Goal: Task Accomplishment & Management: Use online tool/utility

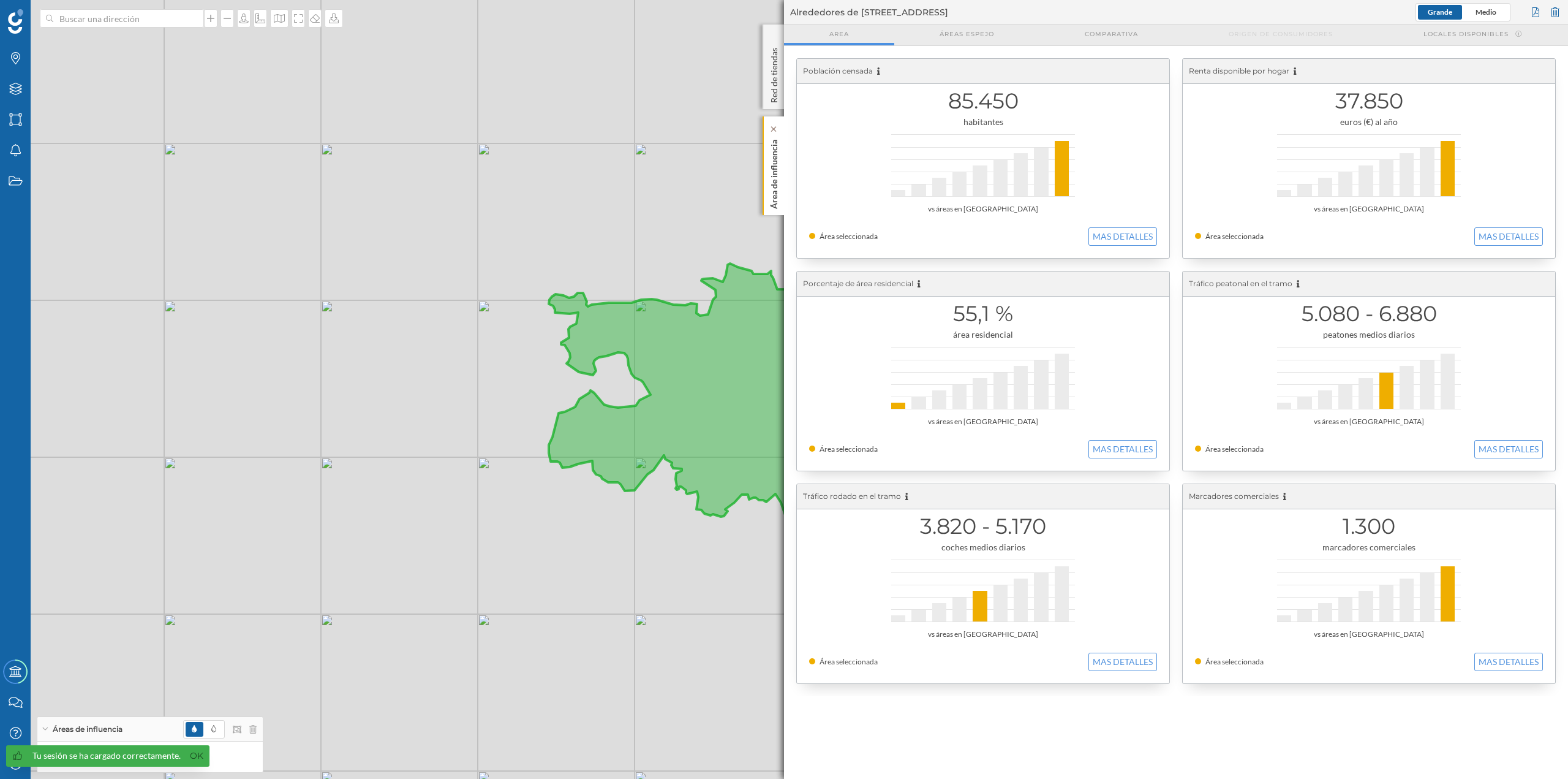
click at [771, 198] on p "Área de influencia" at bounding box center [774, 172] width 12 height 74
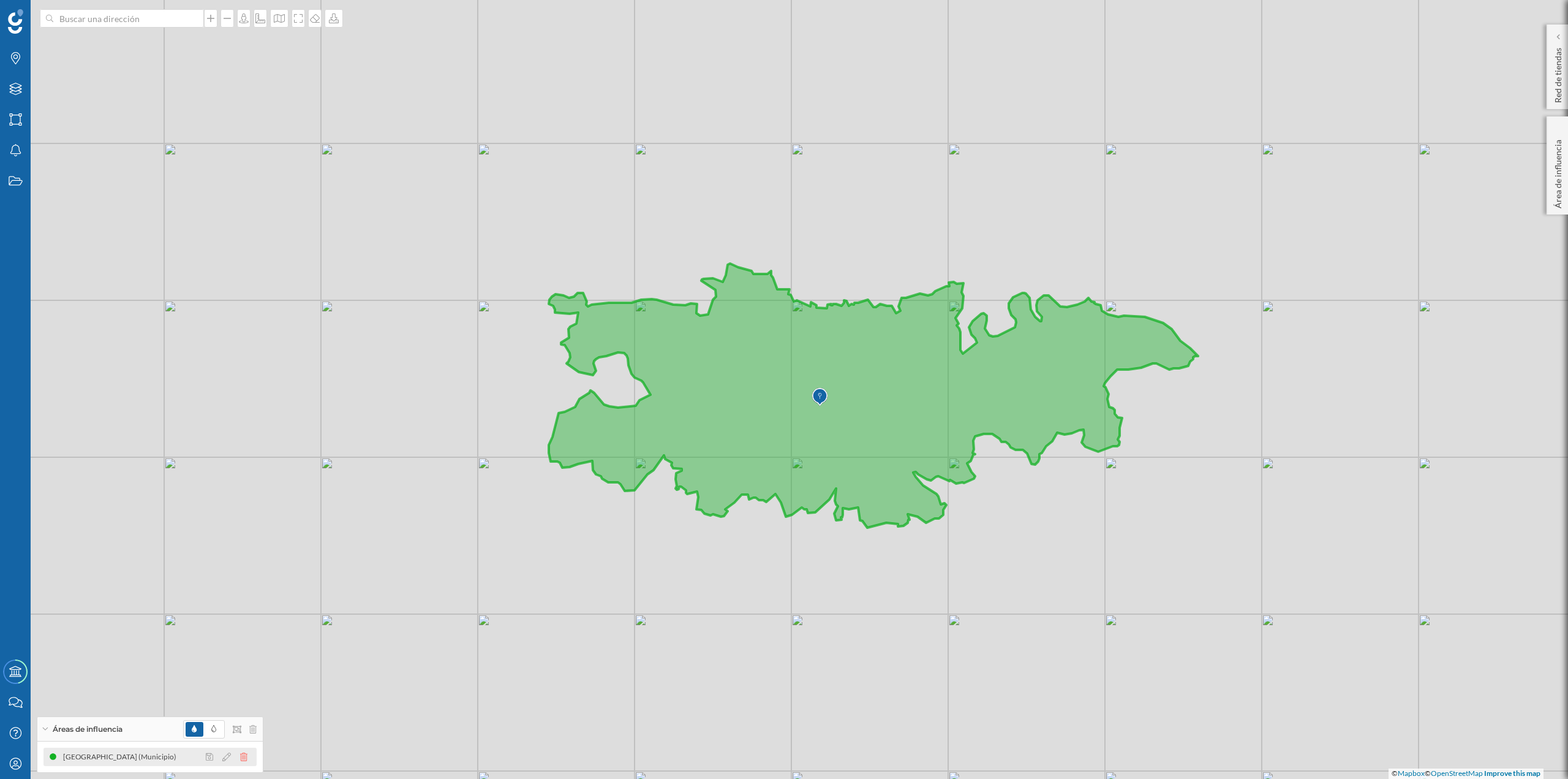
click at [245, 337] on icon at bounding box center [244, 757] width 7 height 9
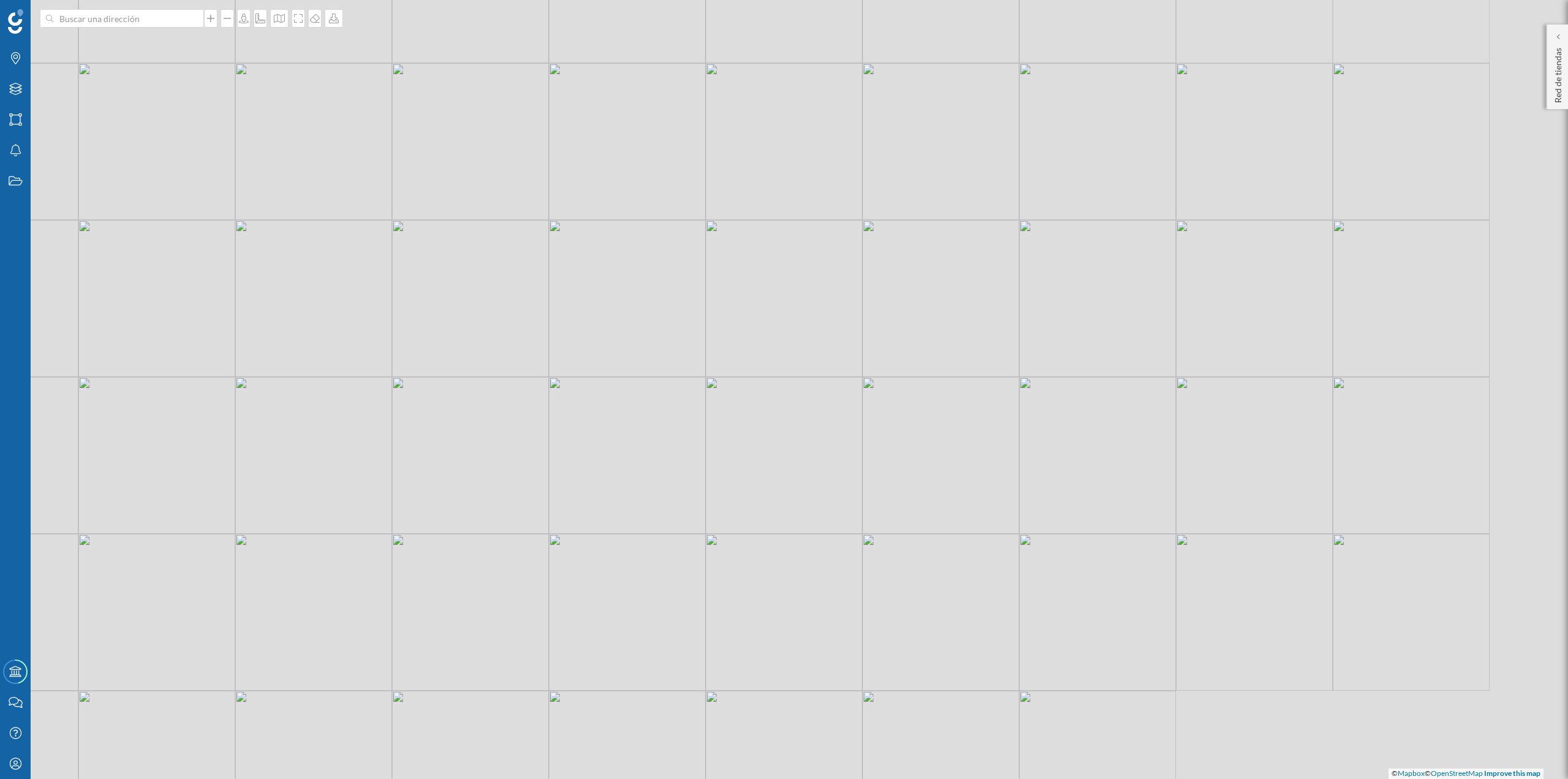
drag, startPoint x: 992, startPoint y: 489, endPoint x: 545, endPoint y: 507, distance: 447.4
click at [545, 337] on div "© Mapbox © OpenStreetMap Improve this map" at bounding box center [784, 390] width 1568 height 779
drag, startPoint x: 964, startPoint y: 323, endPoint x: 822, endPoint y: 413, distance: 168.1
click at [784, 337] on div "© Mapbox © OpenStreetMap Improve this map" at bounding box center [784, 390] width 1568 height 779
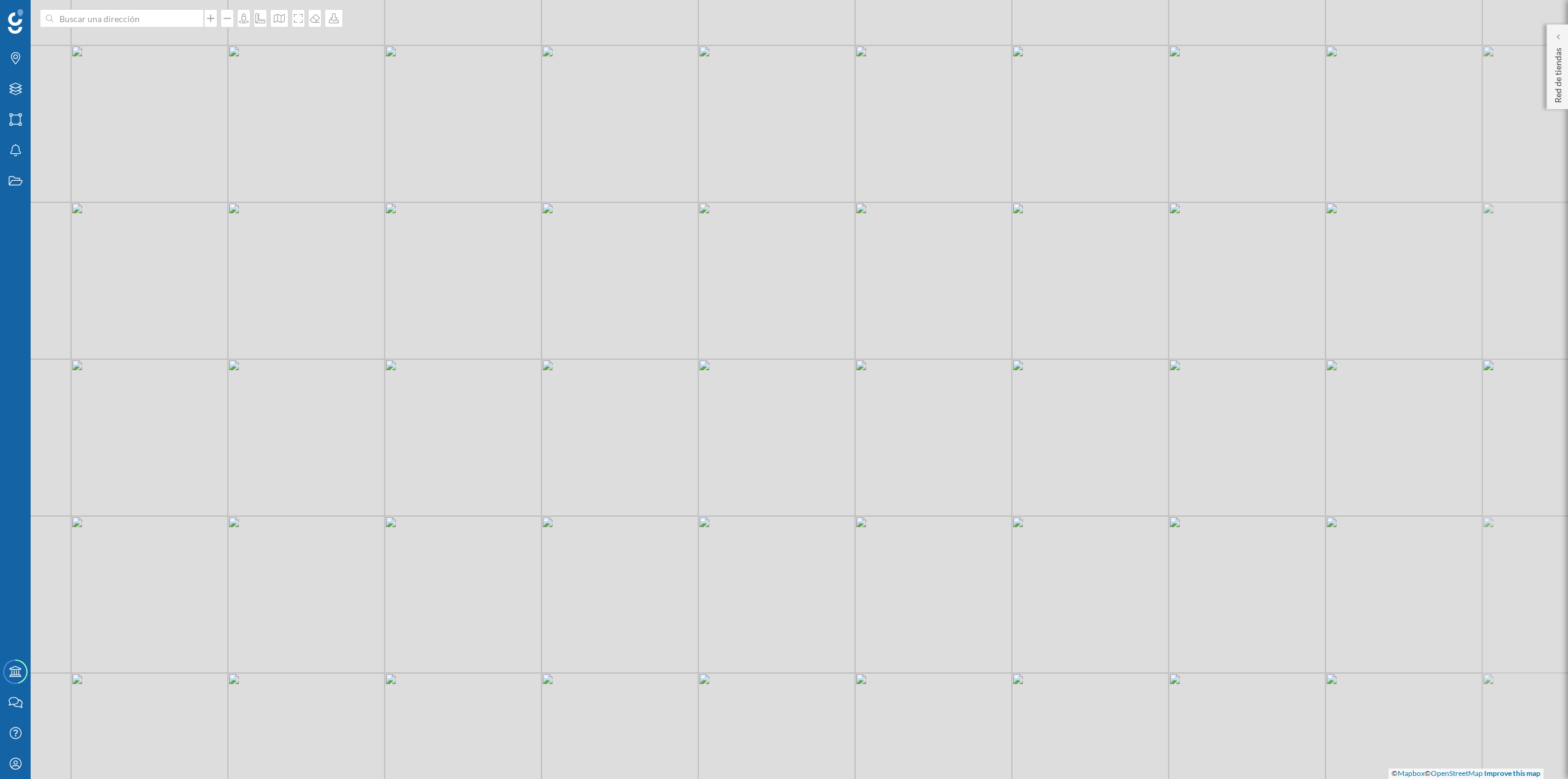
drag, startPoint x: 990, startPoint y: 341, endPoint x: 773, endPoint y: 352, distance: 217.3
click at [773, 337] on div "© Mapbox © OpenStreetMap Improve this map" at bounding box center [784, 390] width 1568 height 779
drag, startPoint x: 898, startPoint y: 340, endPoint x: 888, endPoint y: 232, distance: 108.5
click at [784, 232] on div "© Mapbox © OpenStreetMap Improve this map" at bounding box center [784, 390] width 1568 height 779
drag, startPoint x: 892, startPoint y: 573, endPoint x: 813, endPoint y: 568, distance: 79.2
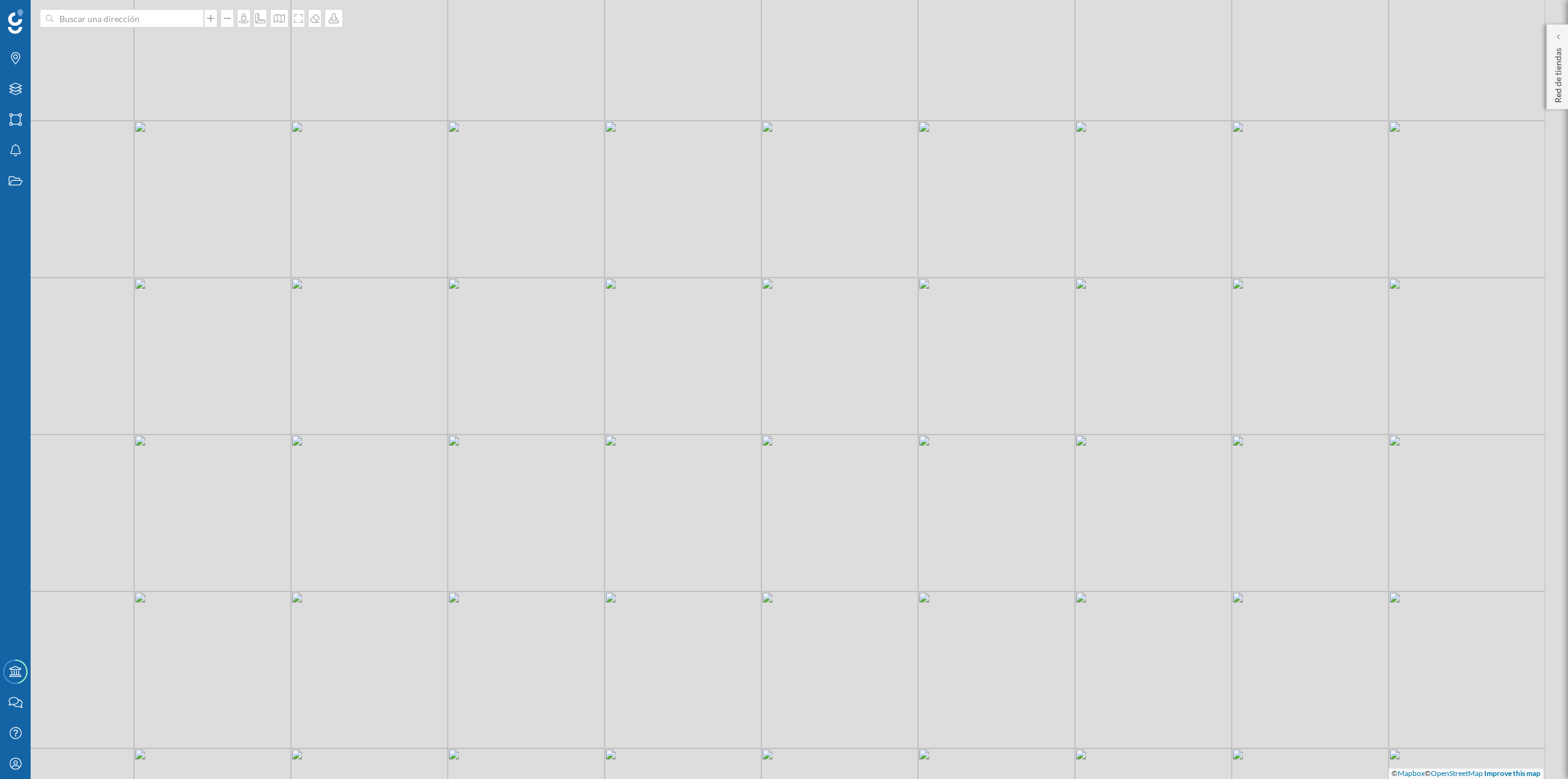
click at [784, 337] on div "© Mapbox © OpenStreetMap Improve this map" at bounding box center [784, 390] width 1568 height 779
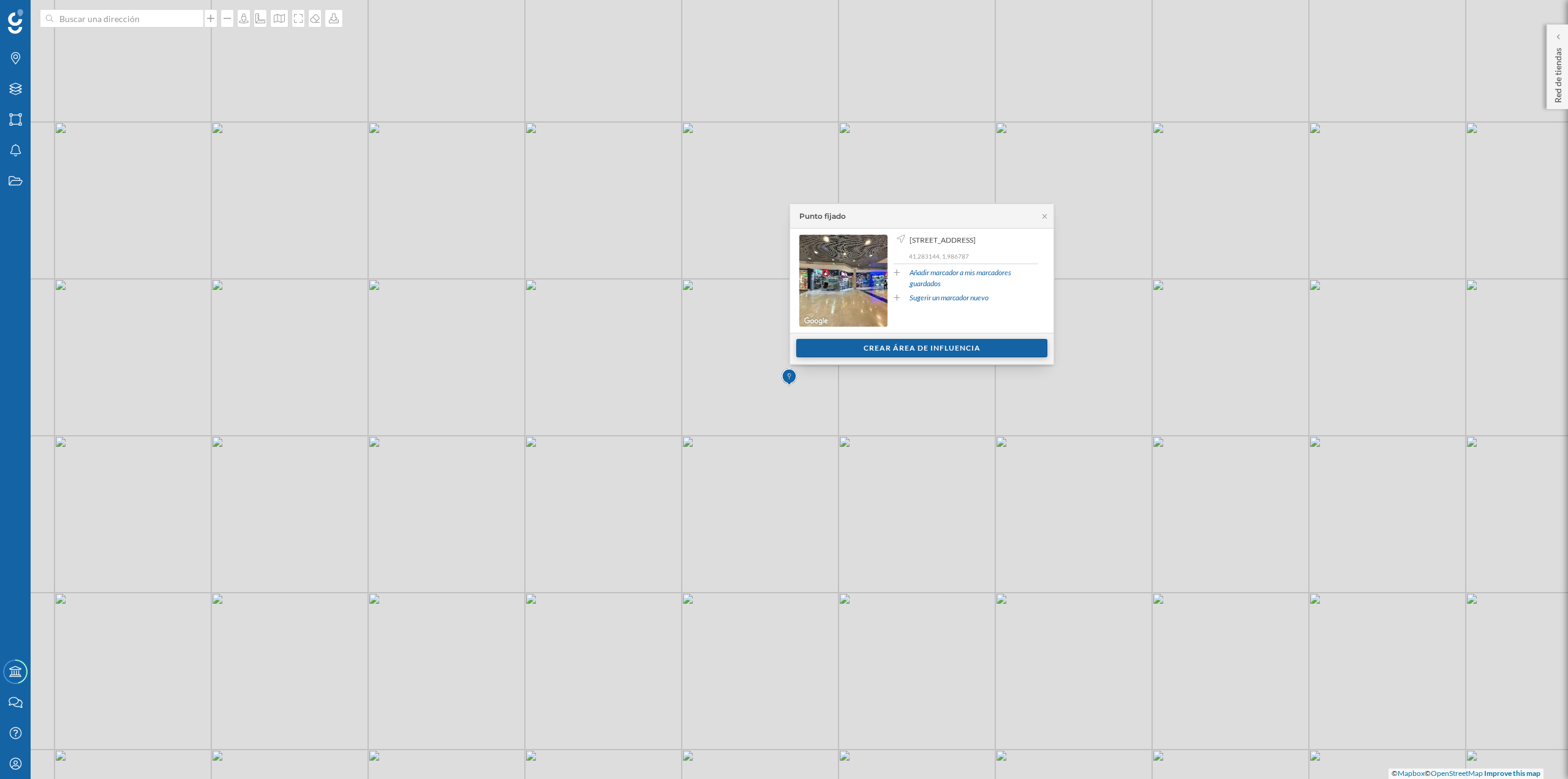
click at [784, 337] on div "Crear área de influencia" at bounding box center [922, 348] width 252 height 19
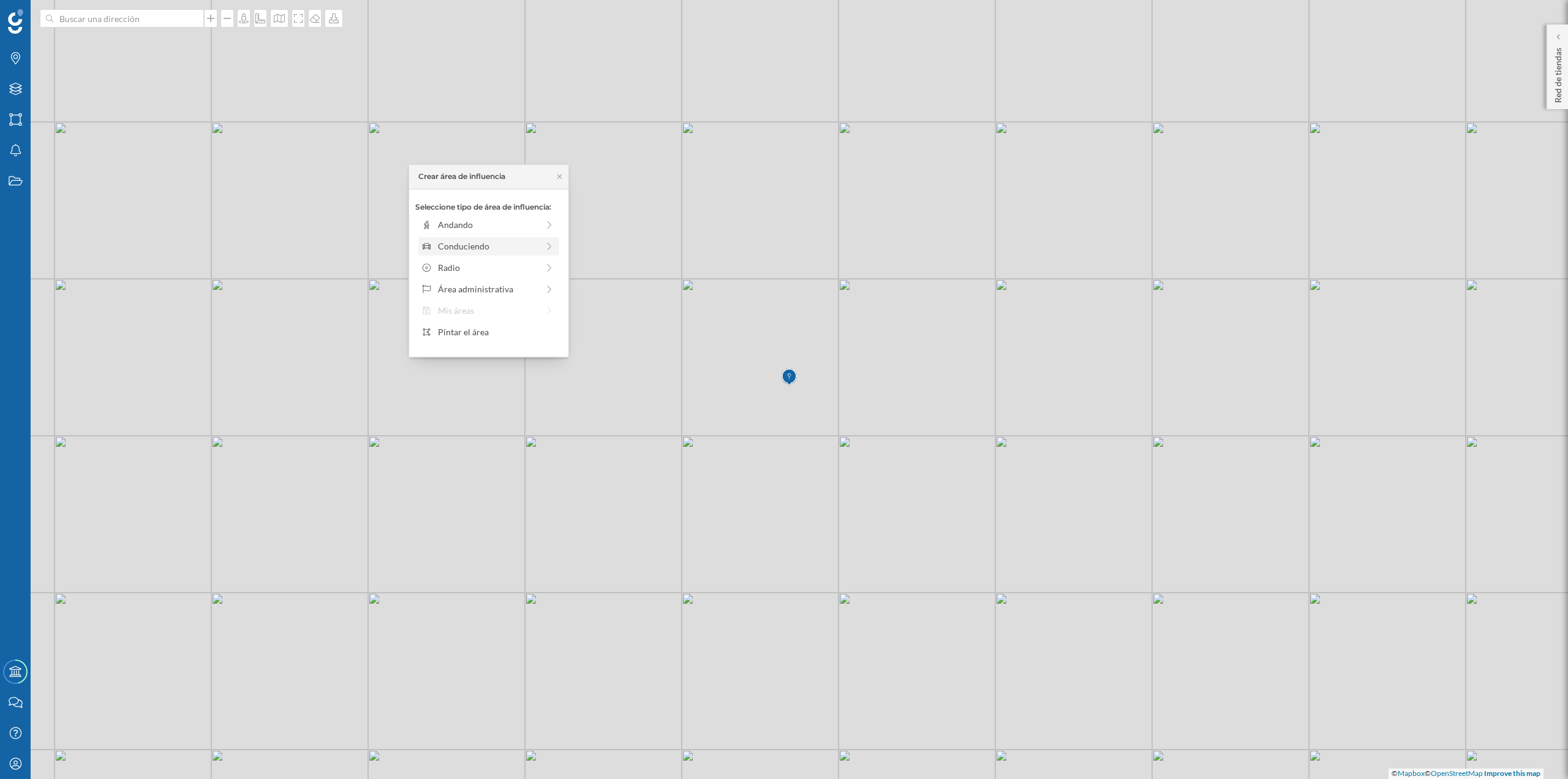
click at [465, 247] on div "Conduciendo" at bounding box center [488, 245] width 100 height 12
drag, startPoint x: 436, startPoint y: 242, endPoint x: 468, endPoint y: 239, distance: 32.1
click at [468, 239] on div at bounding box center [468, 242] width 12 height 12
click at [482, 331] on div "Crear área de influencia" at bounding box center [488, 333] width 147 height 19
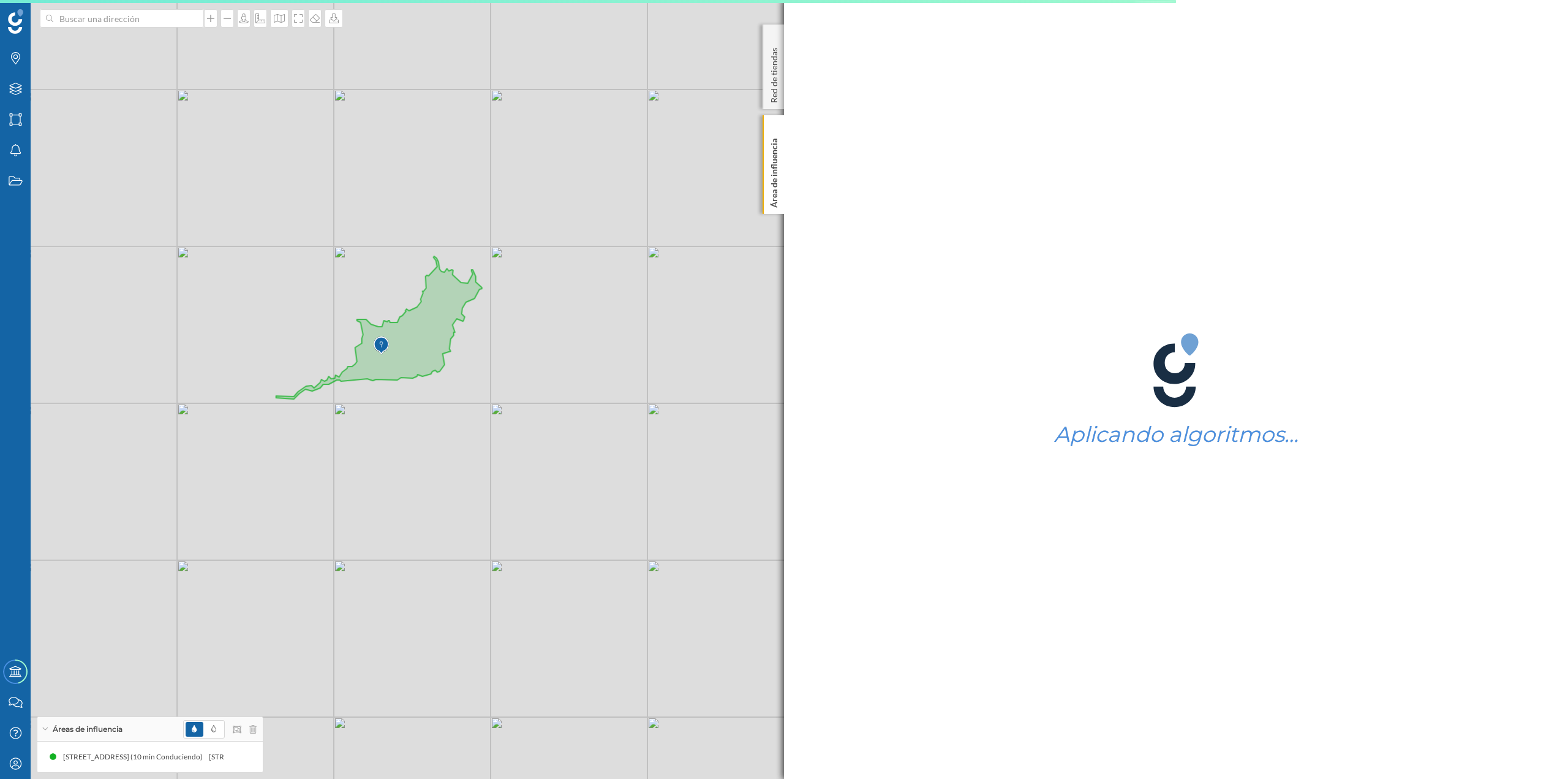
drag, startPoint x: 307, startPoint y: 328, endPoint x: 573, endPoint y: 337, distance: 266.2
click at [573, 337] on div "© Mapbox © OpenStreetMap Improve this map" at bounding box center [784, 390] width 1568 height 779
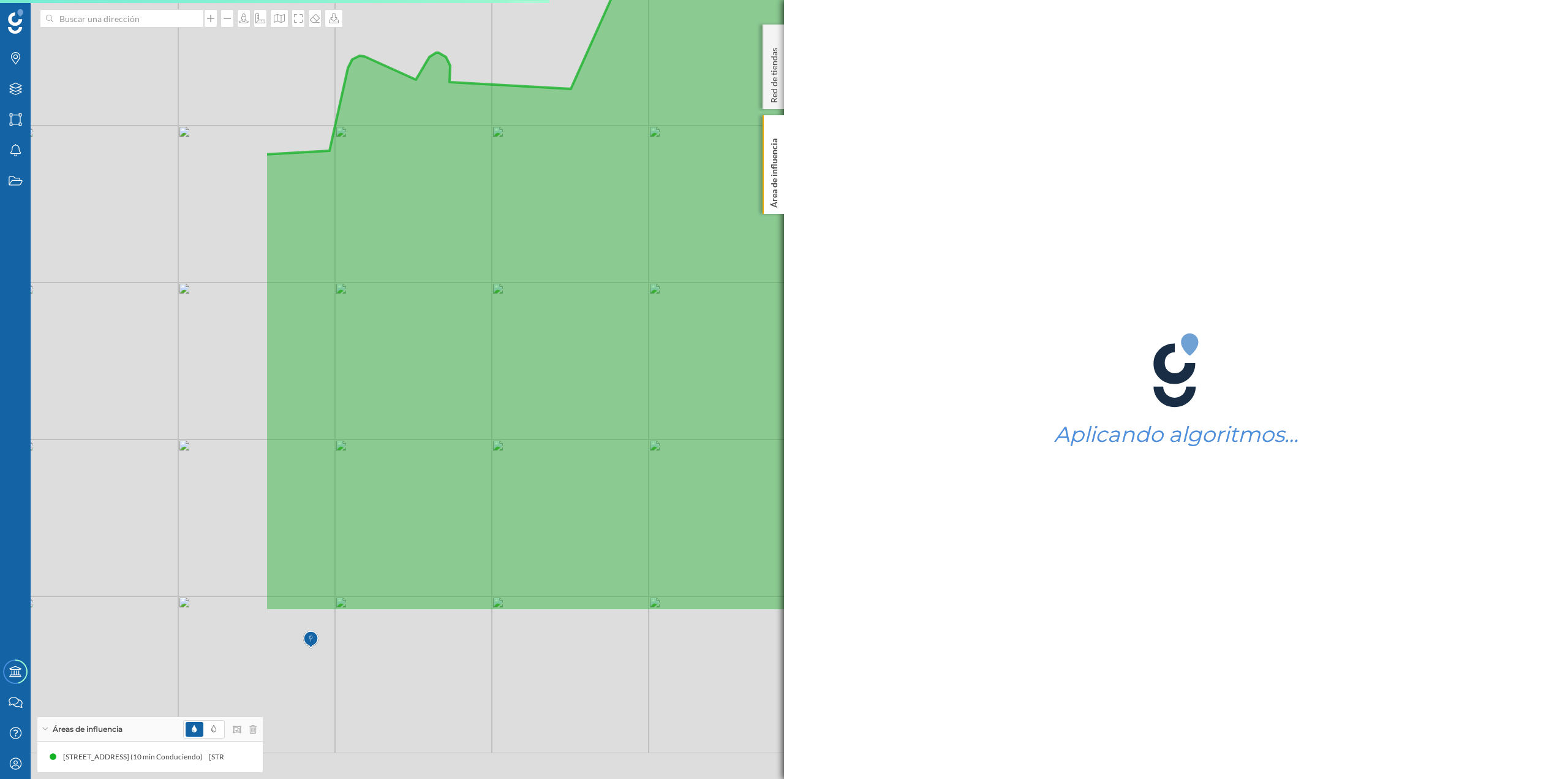
drag, startPoint x: 318, startPoint y: 525, endPoint x: 742, endPoint y: 277, distance: 491.2
click at [742, 277] on icon at bounding box center [1042, 141] width 1554 height 940
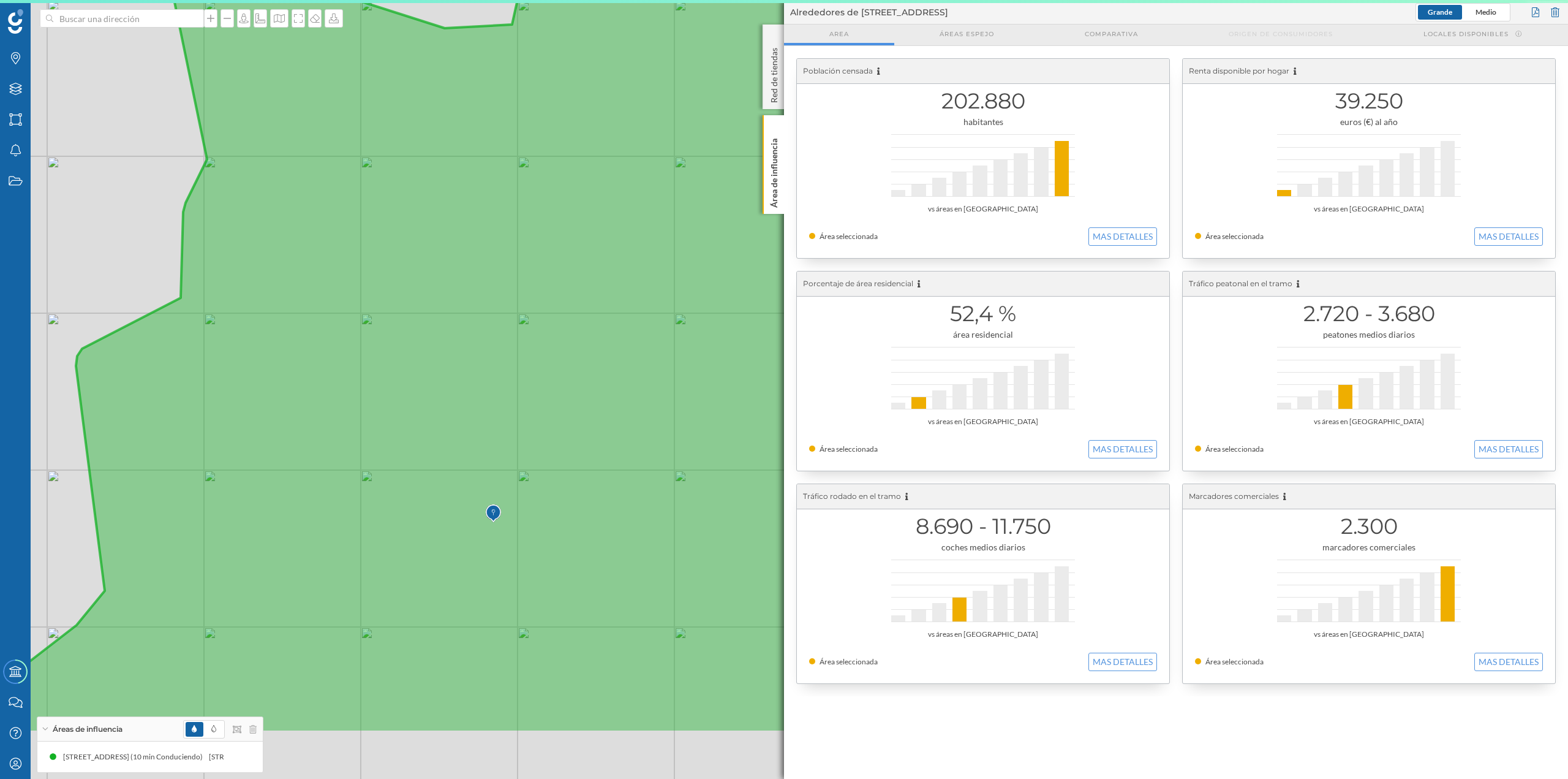
drag, startPoint x: 456, startPoint y: 550, endPoint x: 639, endPoint y: 423, distance: 222.8
click at [639, 337] on icon at bounding box center [928, 263] width 1810 height 940
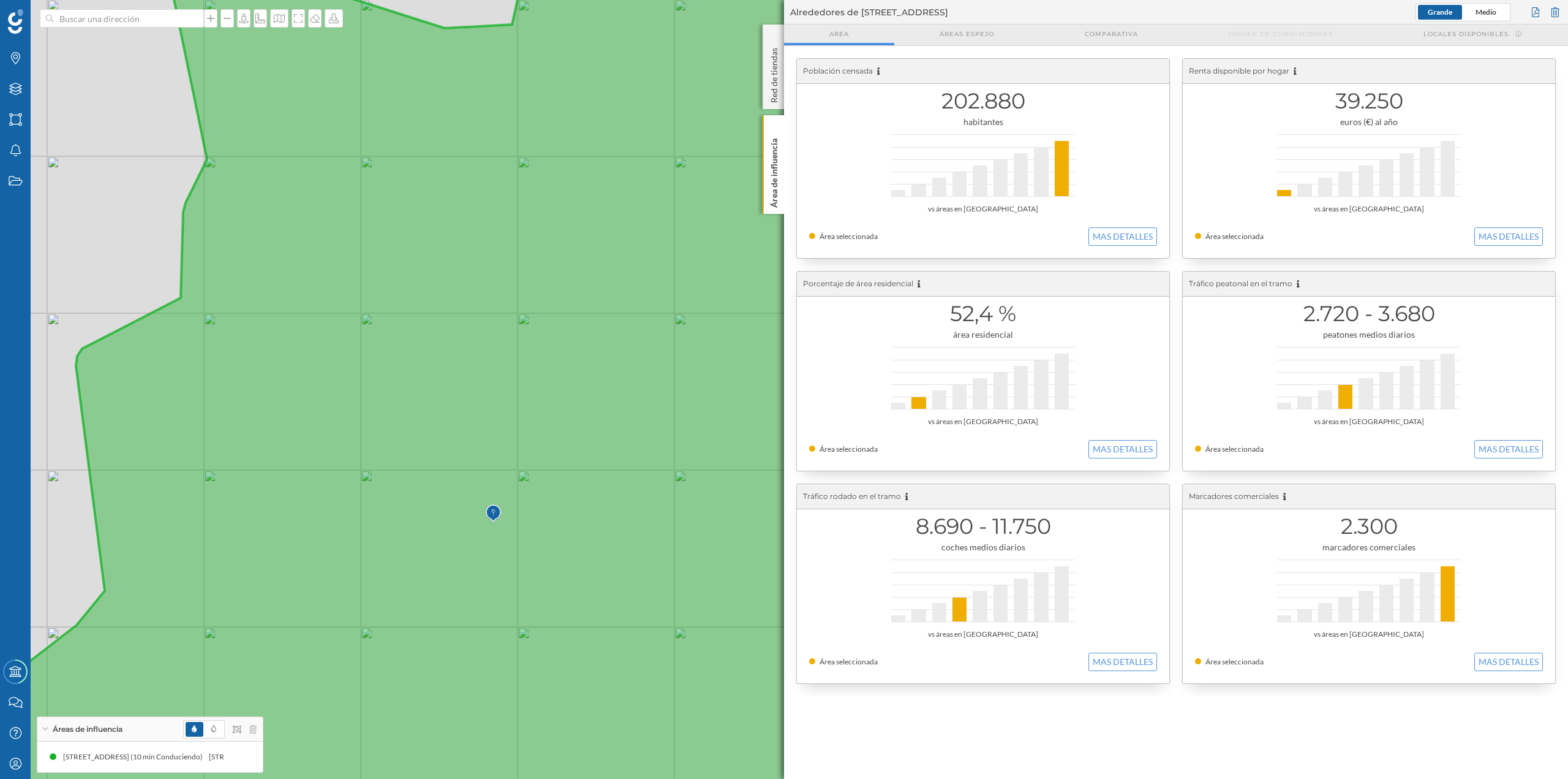
click at [494, 337] on img at bounding box center [493, 514] width 15 height 25
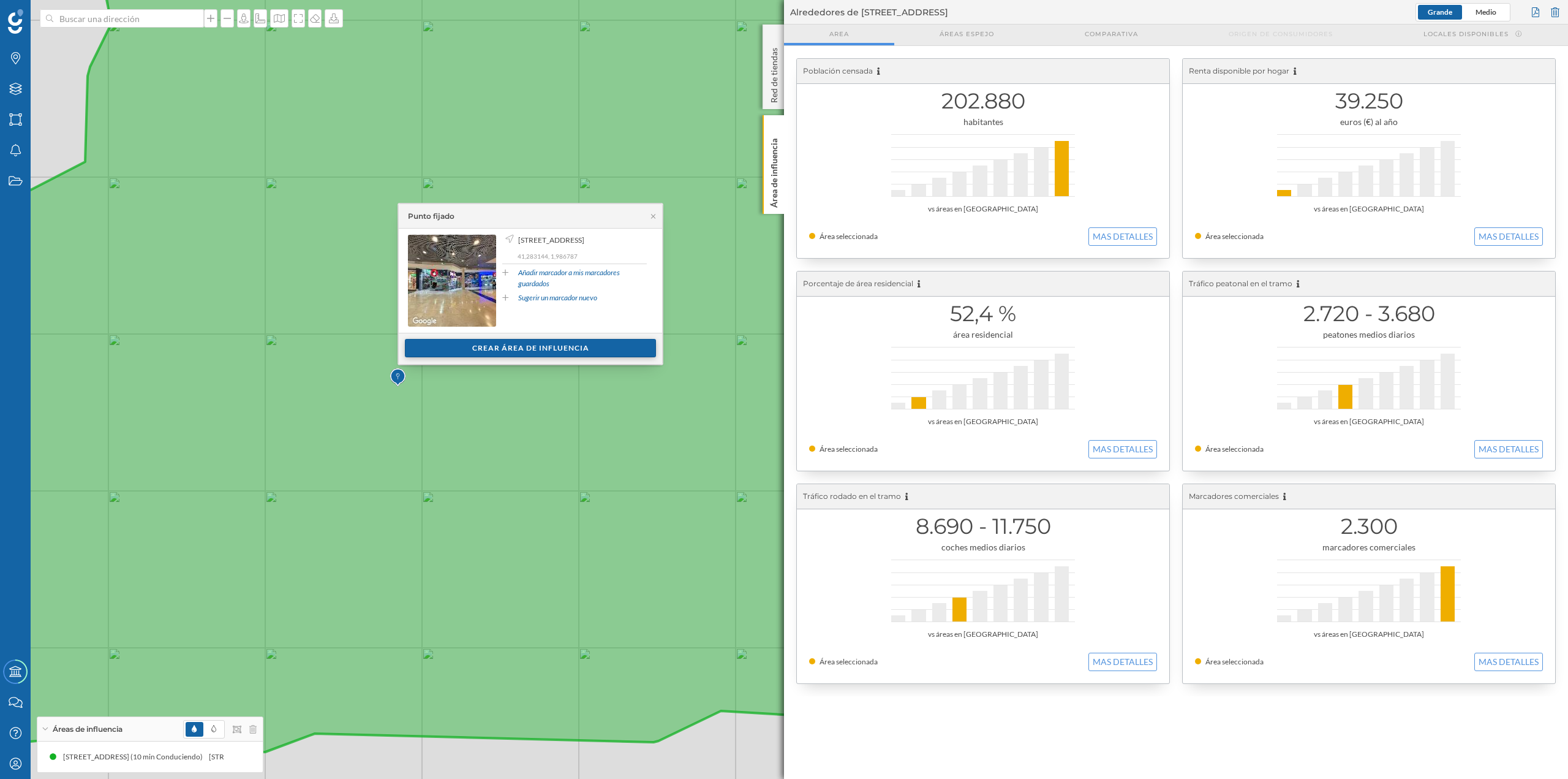
click at [554, 337] on div "Crear área de influencia" at bounding box center [531, 348] width 252 height 19
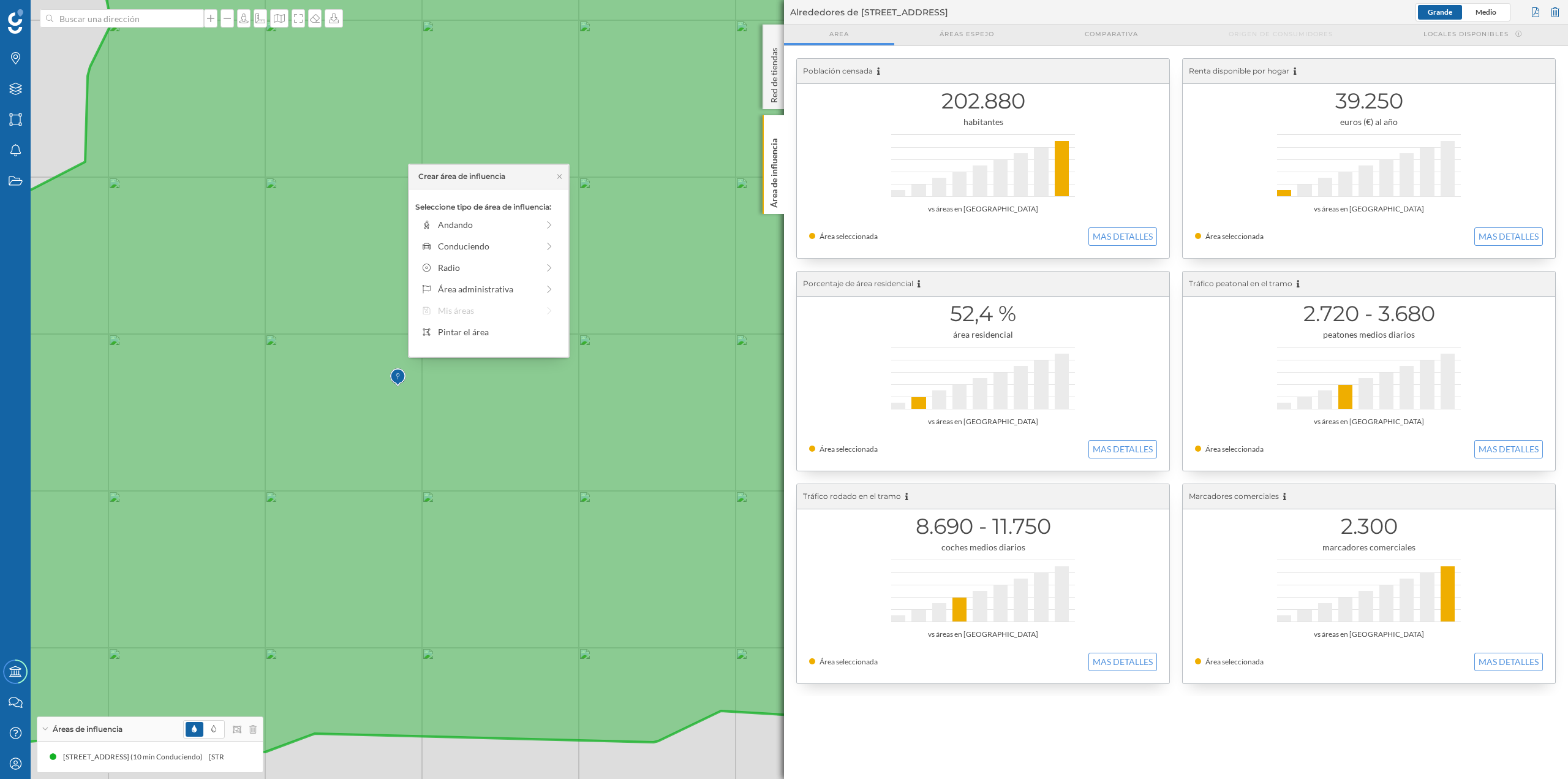
click at [467, 337] on icon at bounding box center [709, 339] width 1738 height 838
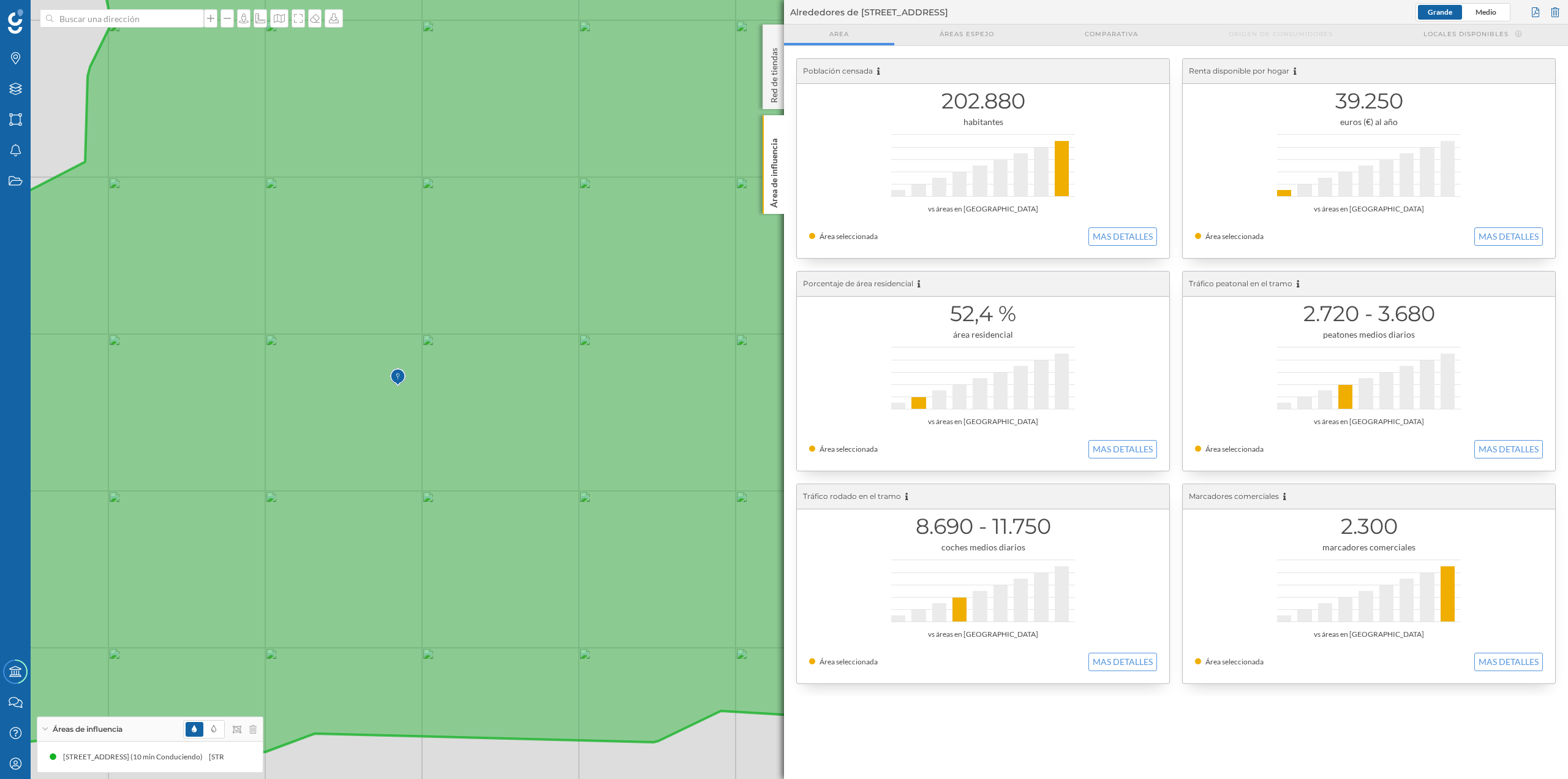
click at [396, 337] on img at bounding box center [397, 378] width 15 height 25
click at [210, 337] on icon at bounding box center [210, 757] width 7 height 9
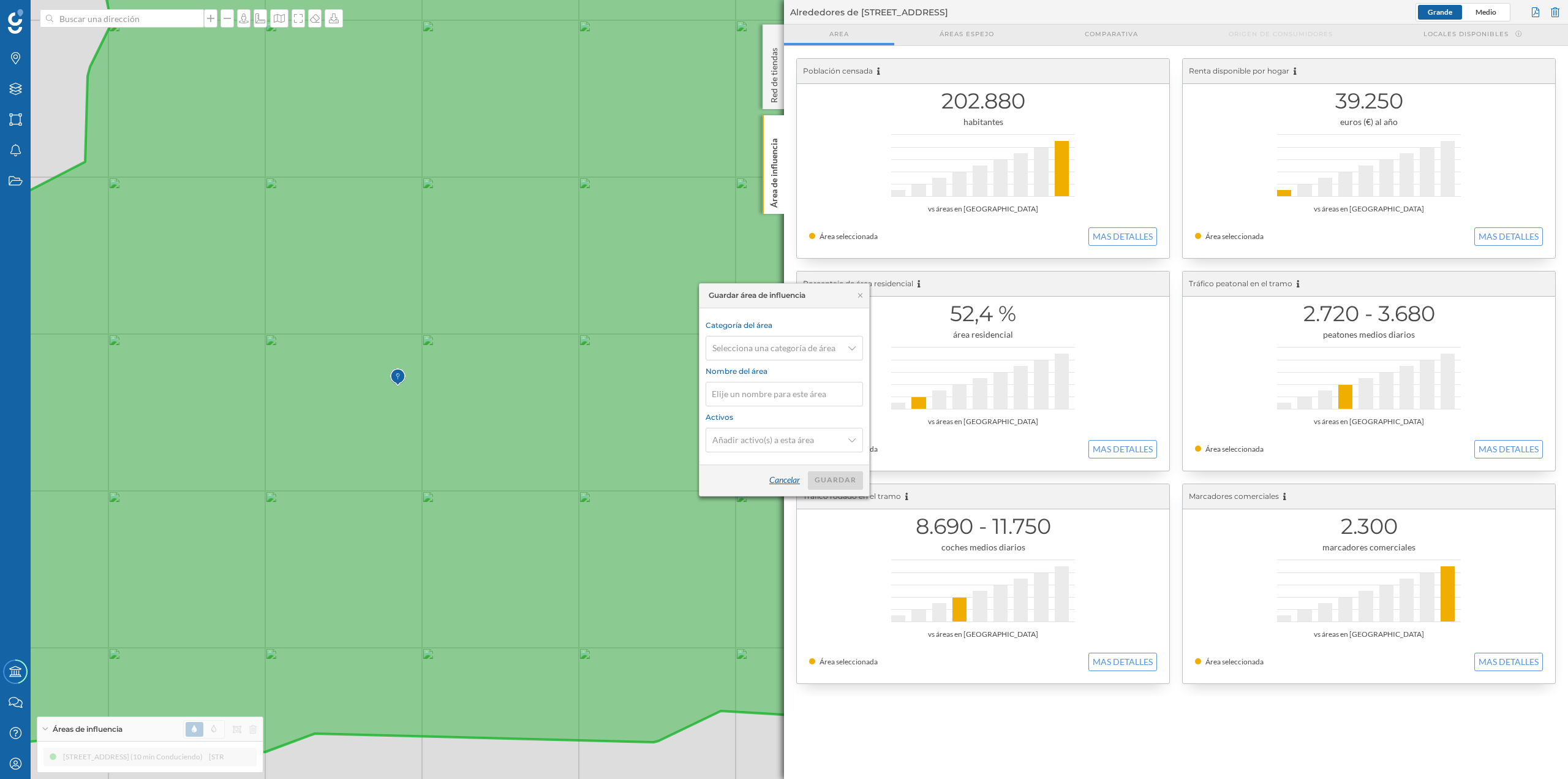
click at [784, 337] on div "Cancelar" at bounding box center [785, 480] width 46 height 19
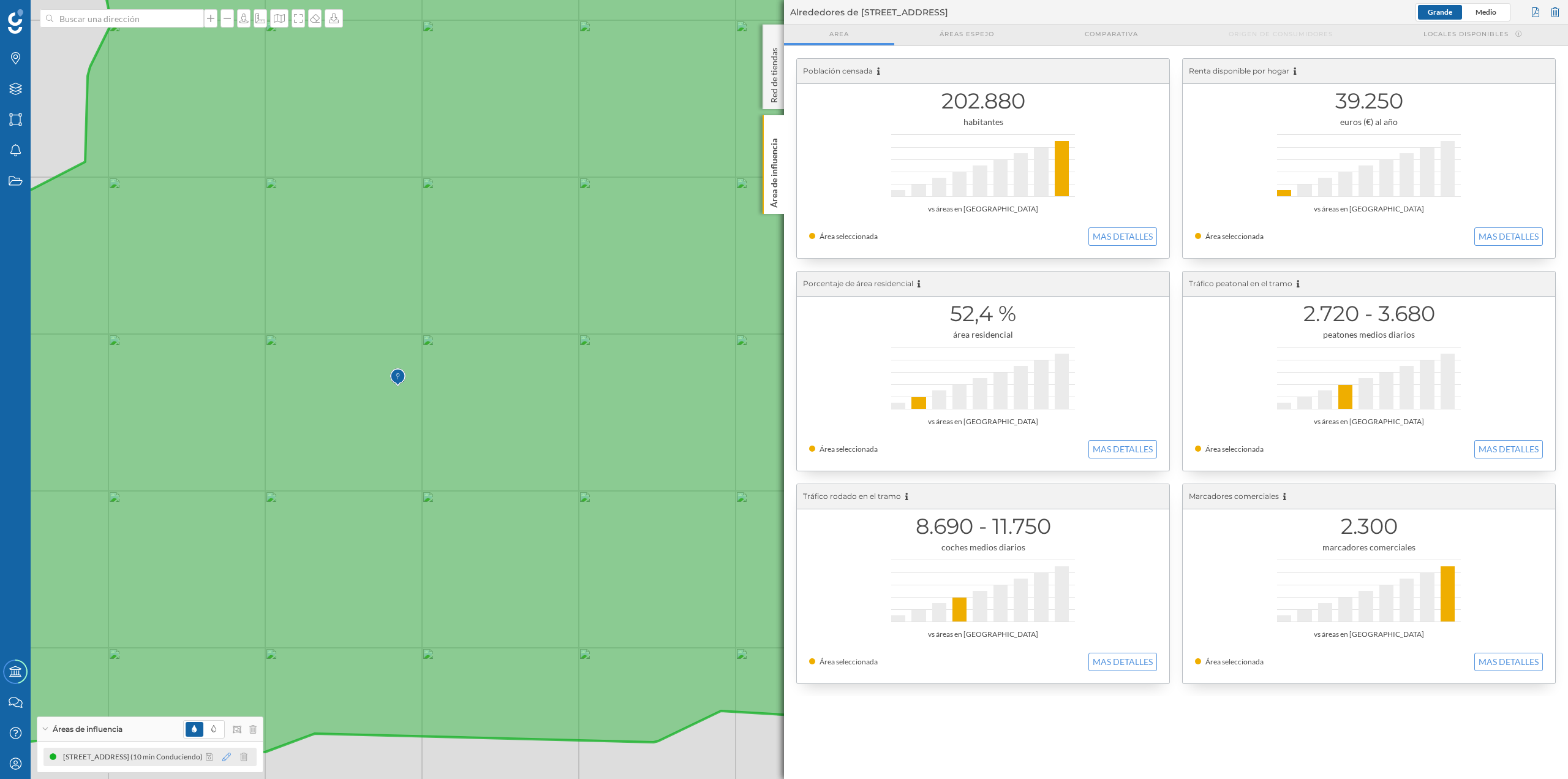
click at [226, 337] on icon at bounding box center [227, 757] width 9 height 9
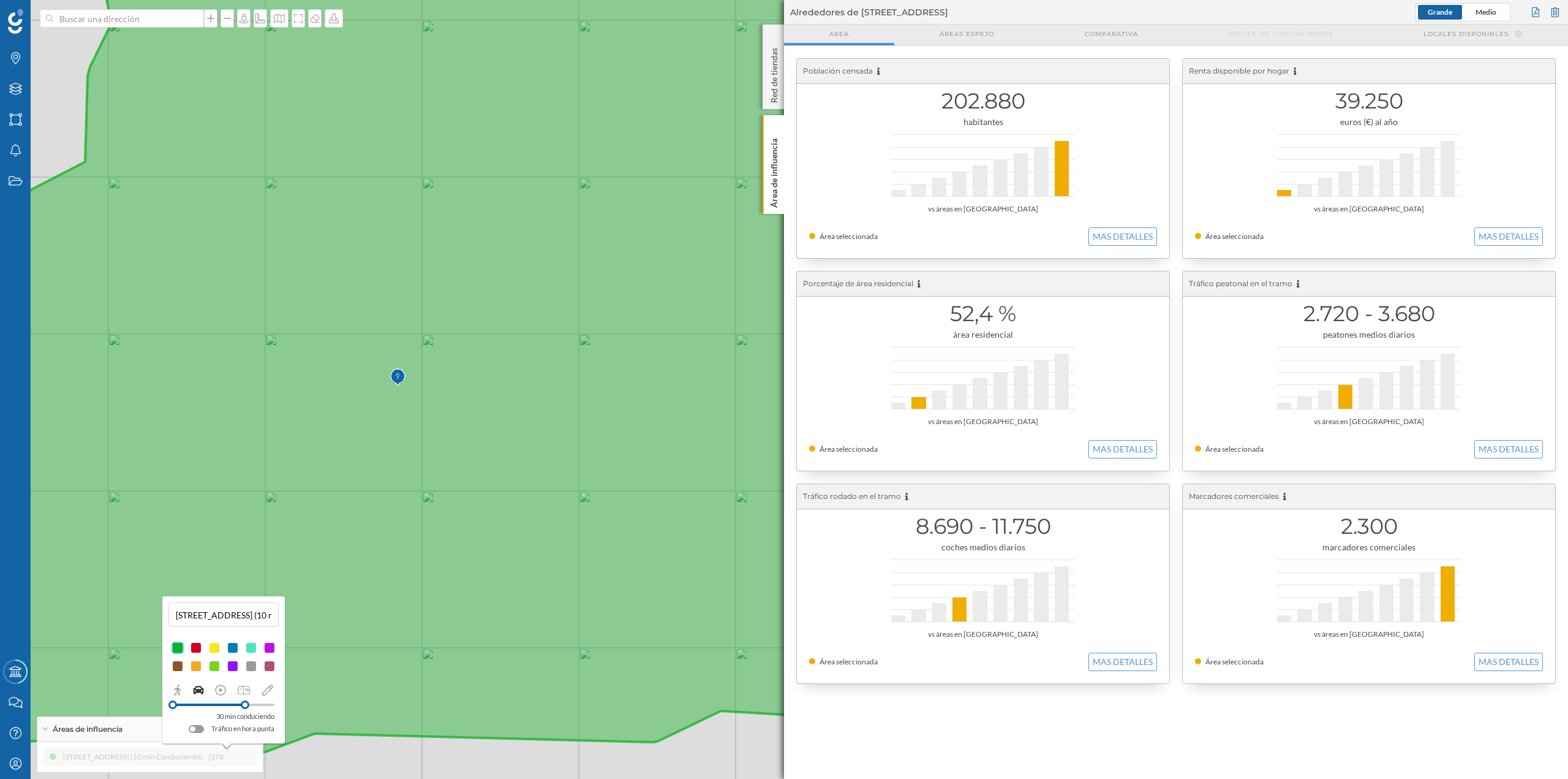
drag, startPoint x: 212, startPoint y: 704, endPoint x: 245, endPoint y: 703, distance: 33.0
click at [245, 337] on div at bounding box center [245, 705] width 9 height 9
click at [417, 337] on icon at bounding box center [709, 339] width 1738 height 838
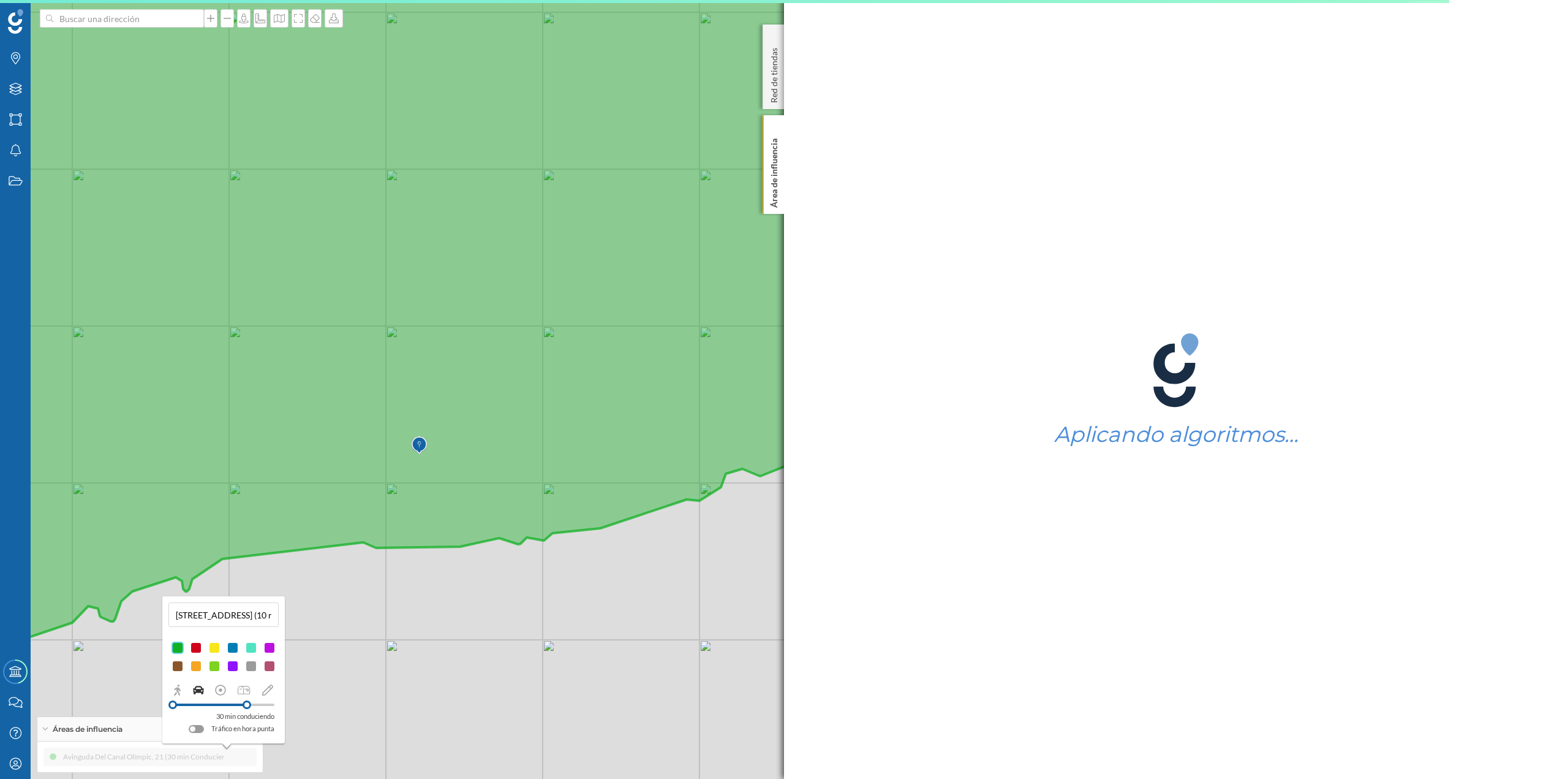
drag, startPoint x: 523, startPoint y: 475, endPoint x: 390, endPoint y: 423, distance: 142.8
click at [390, 337] on icon at bounding box center [490, 301] width 1564 height 867
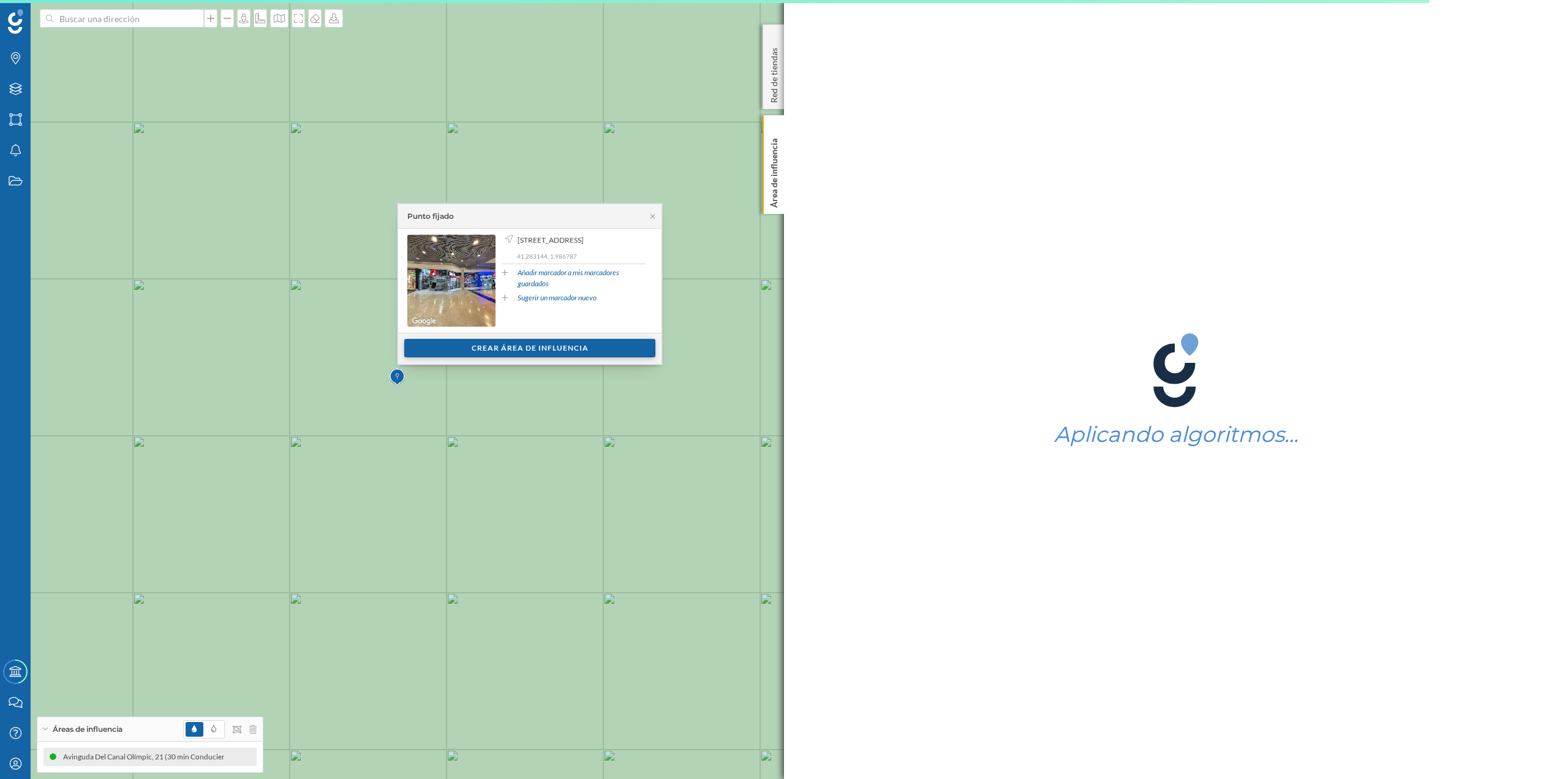
click at [444, 337] on div "Crear área de influencia" at bounding box center [530, 348] width 252 height 19
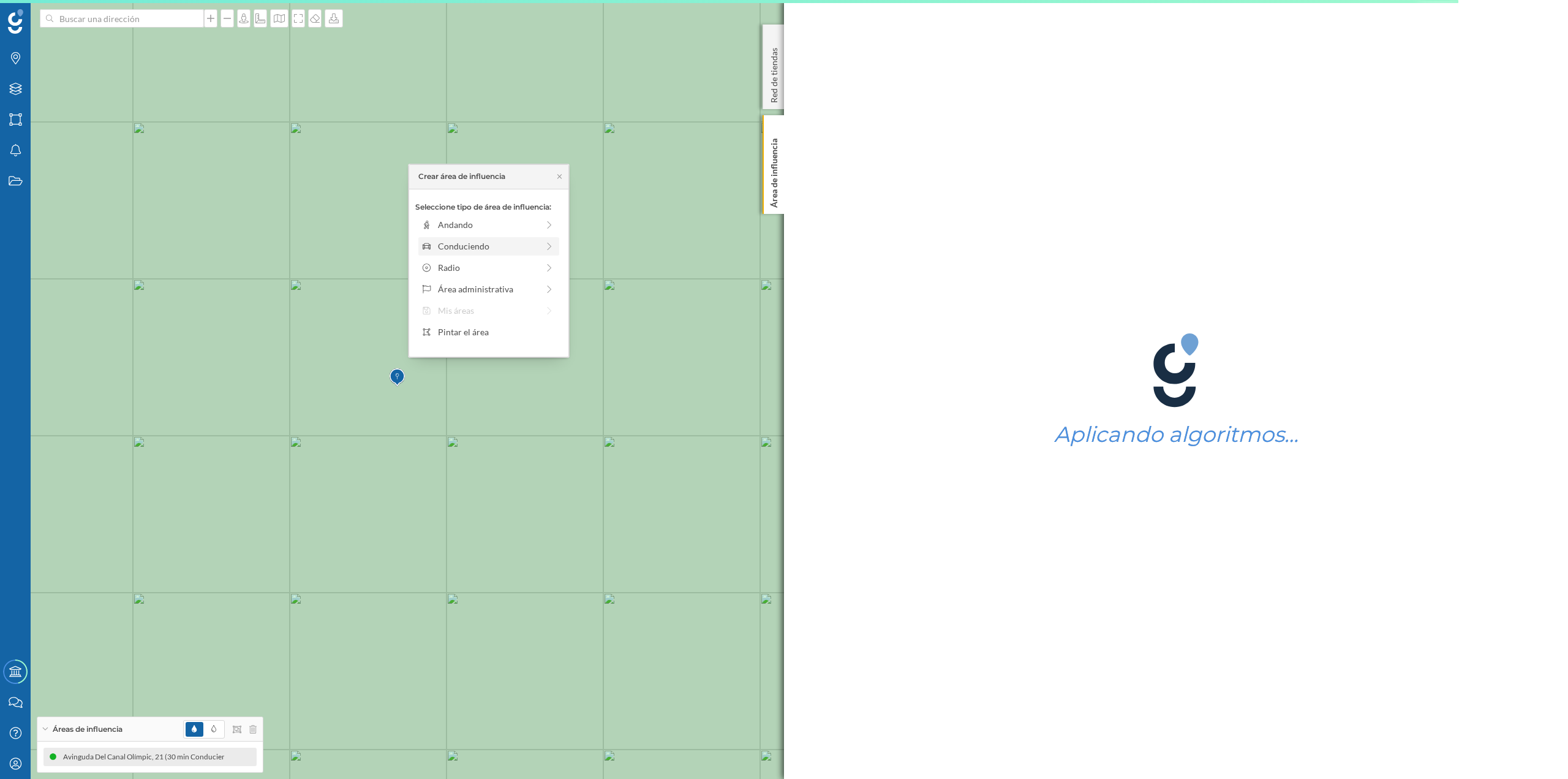
click at [473, 251] on div "Conduciendo" at bounding box center [488, 245] width 100 height 12
drag, startPoint x: 433, startPoint y: 242, endPoint x: 508, endPoint y: 238, distance: 75.1
click at [508, 238] on div at bounding box center [508, 242] width 12 height 12
click at [496, 333] on div "Crear área de influencia" at bounding box center [488, 333] width 147 height 19
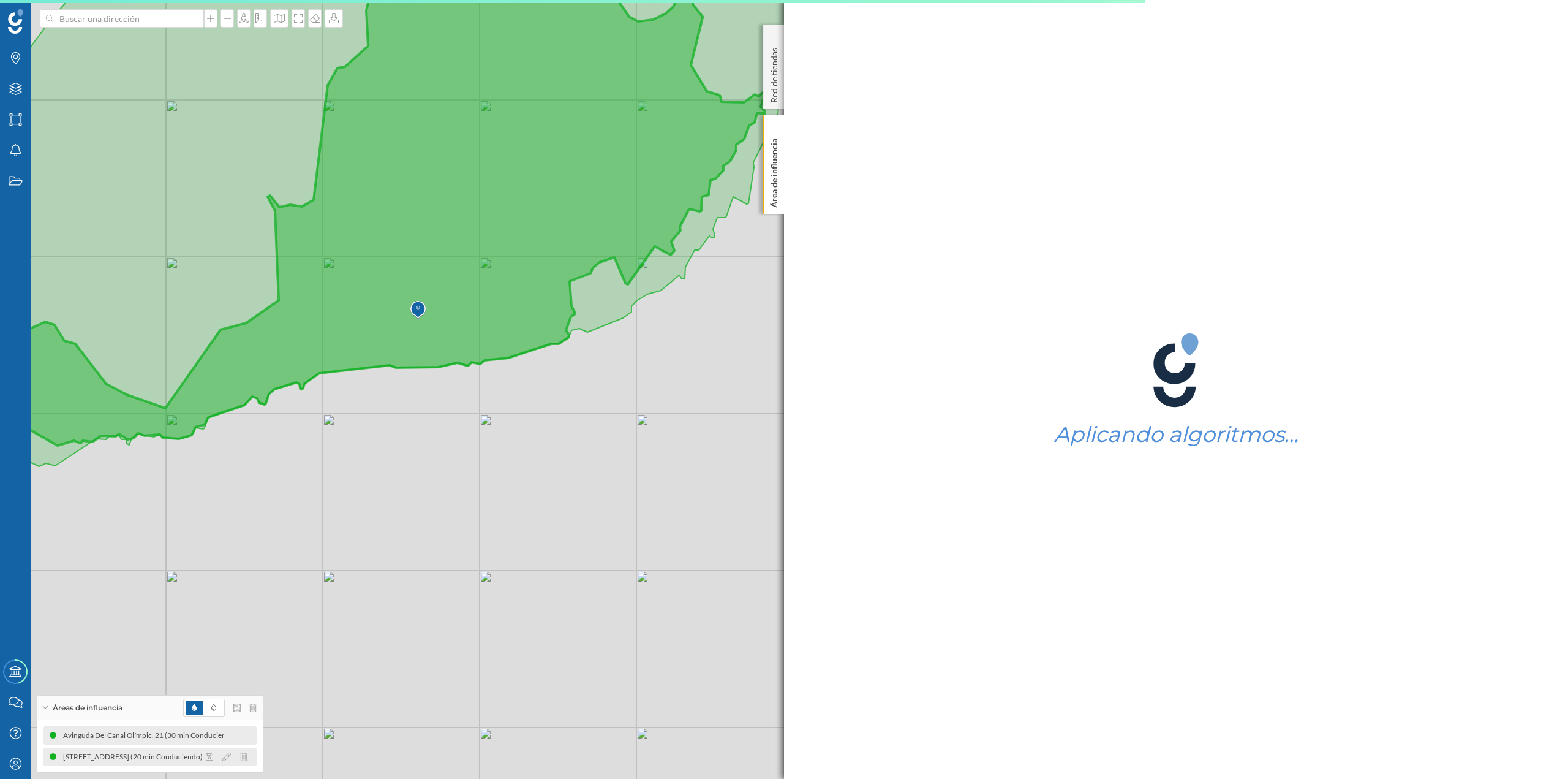
click at [51, 337] on icon at bounding box center [53, 757] width 7 height 7
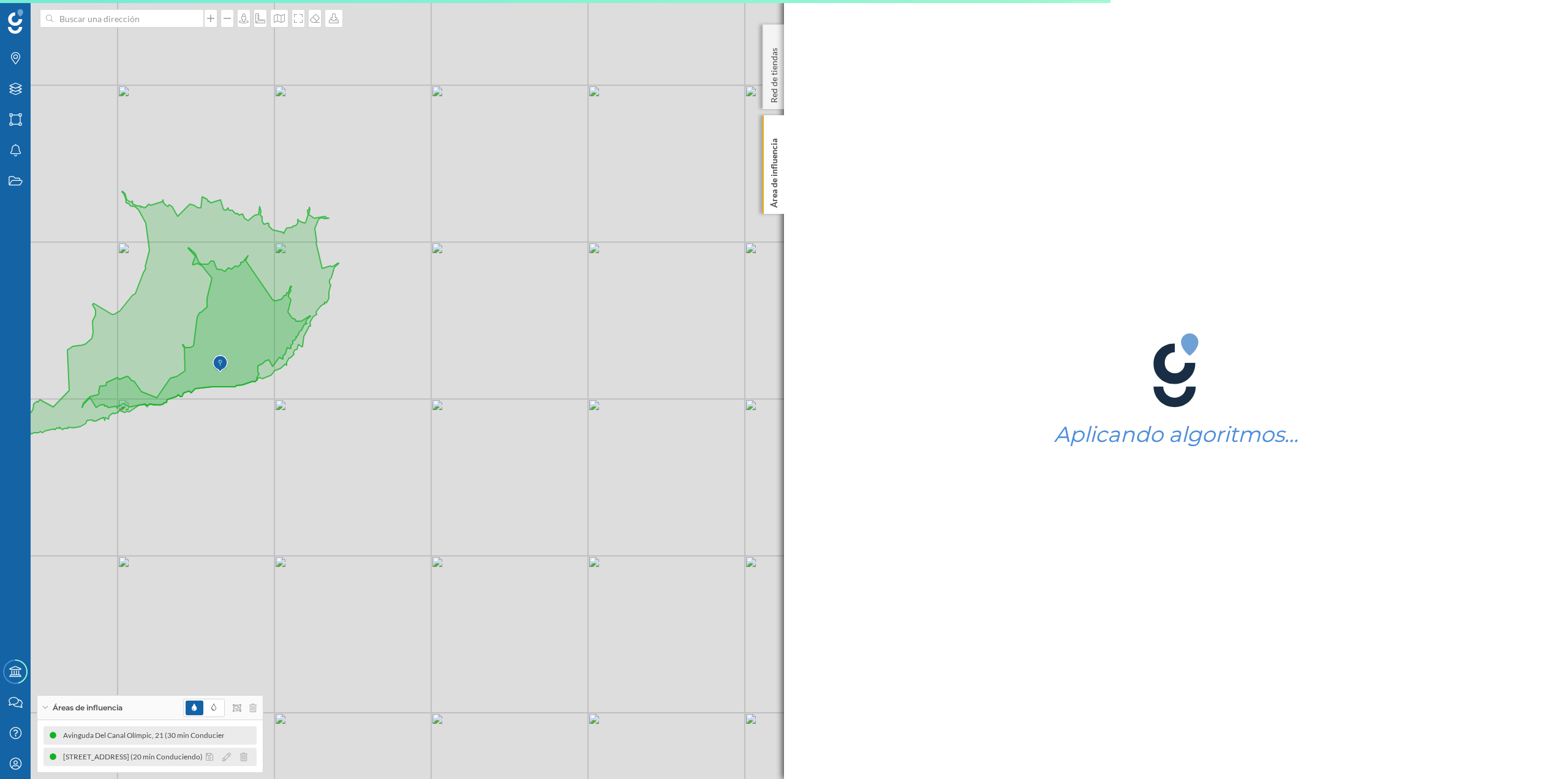
click at [51, 337] on icon at bounding box center [53, 757] width 7 height 7
click at [222, 337] on icon at bounding box center [227, 757] width 9 height 9
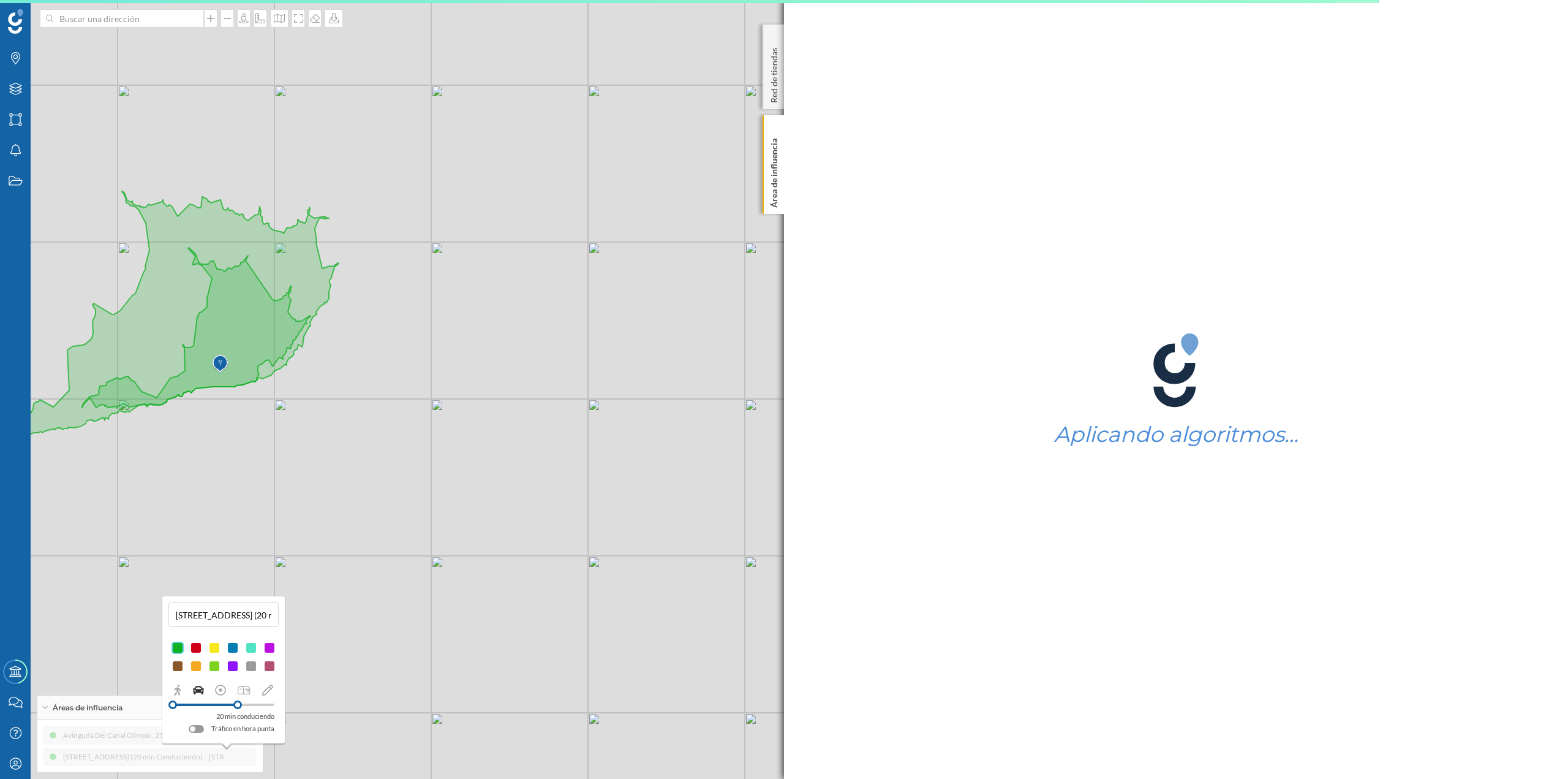
click at [194, 337] on div at bounding box center [196, 666] width 12 height 12
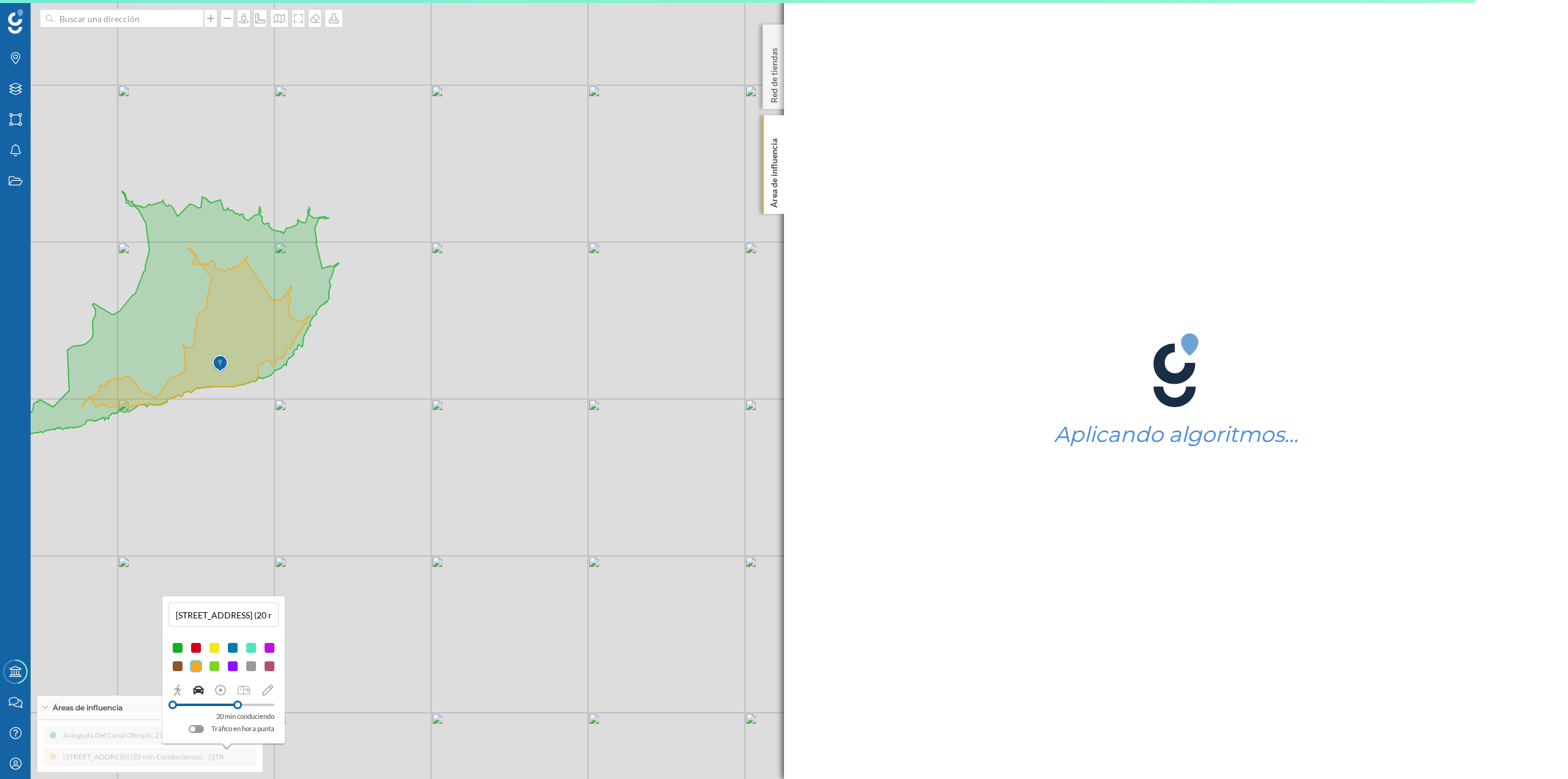
click at [379, 337] on div "© Mapbox © OpenStreetMap Improve this map" at bounding box center [784, 390] width 1568 height 779
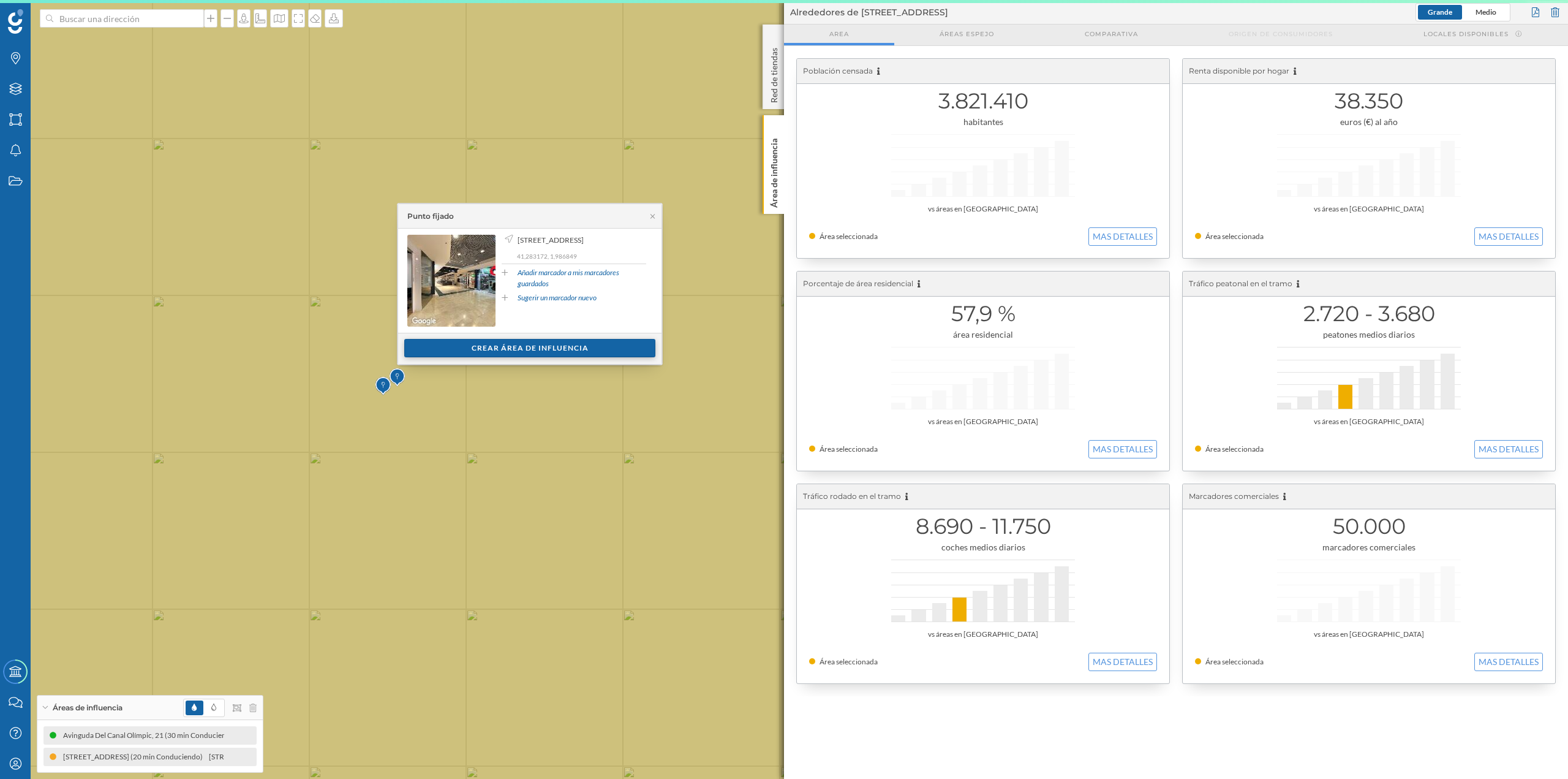
click at [464, 337] on div "Crear área de influencia" at bounding box center [530, 348] width 252 height 19
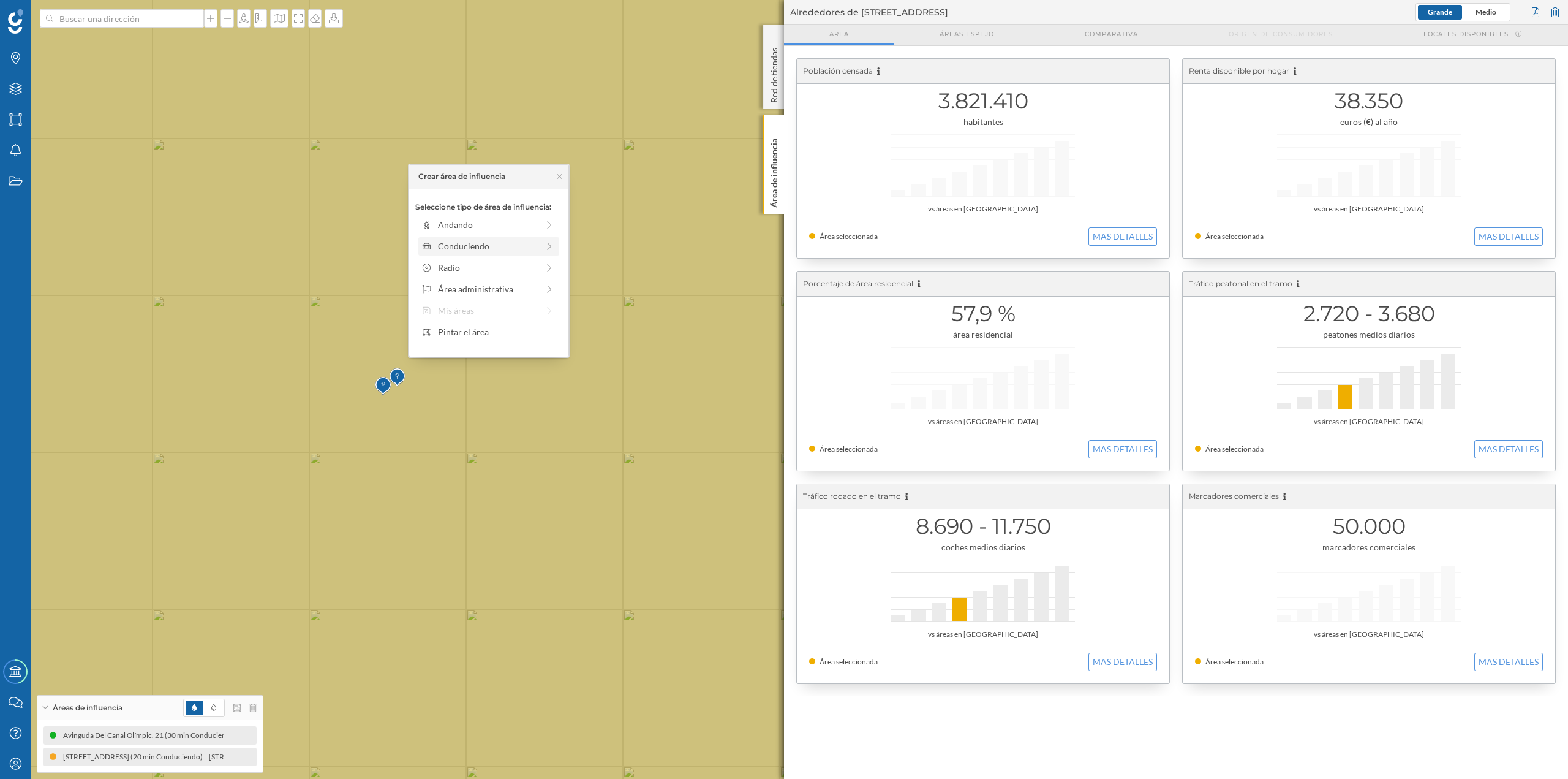
click at [508, 247] on div "Conduciendo" at bounding box center [488, 245] width 100 height 12
drag, startPoint x: 436, startPoint y: 240, endPoint x: 468, endPoint y: 239, distance: 32.0
click at [468, 239] on div at bounding box center [468, 242] width 12 height 12
click at [492, 332] on div "Crear área de influencia" at bounding box center [488, 333] width 147 height 19
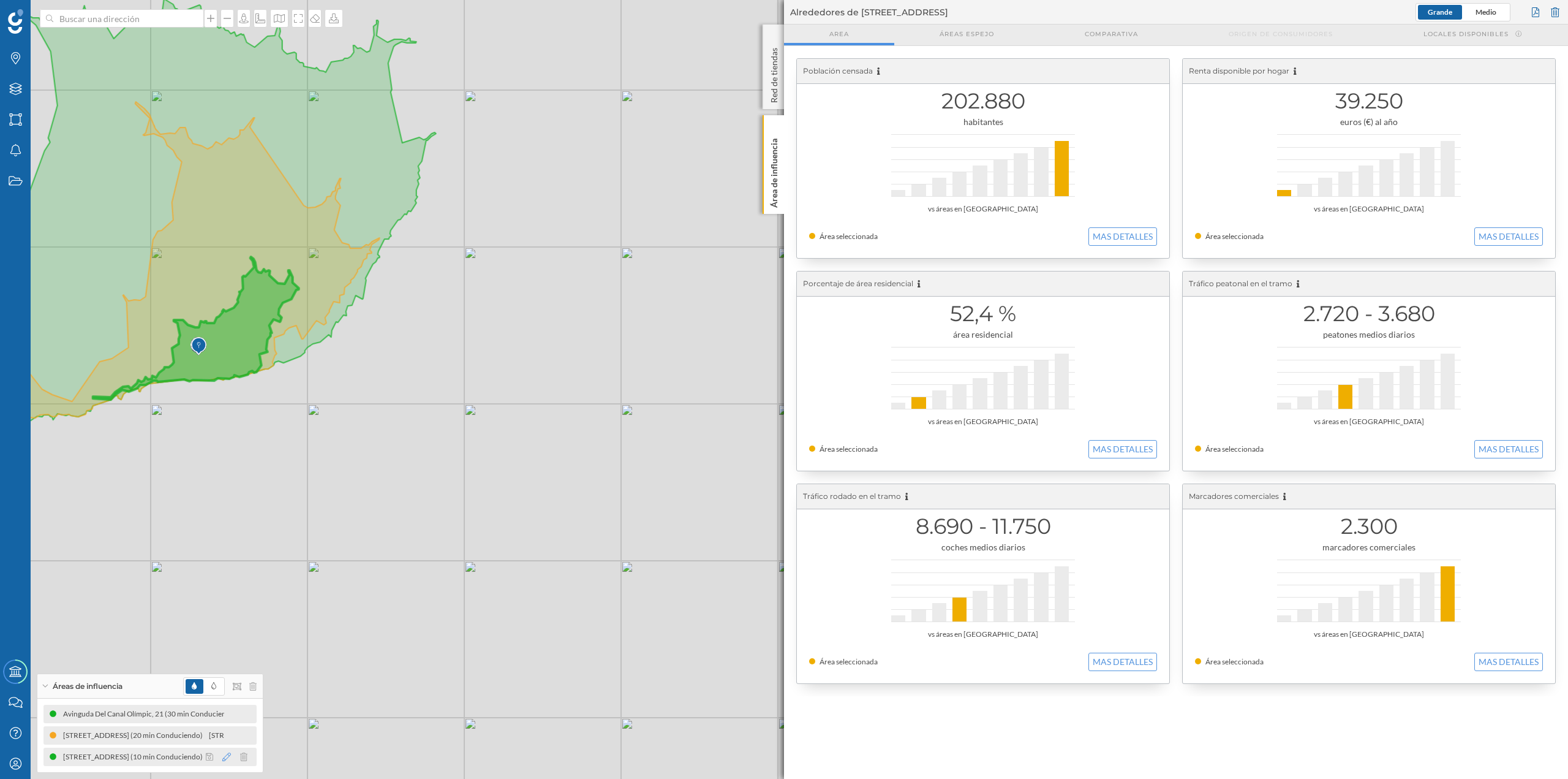
click at [222, 337] on icon at bounding box center [227, 757] width 9 height 9
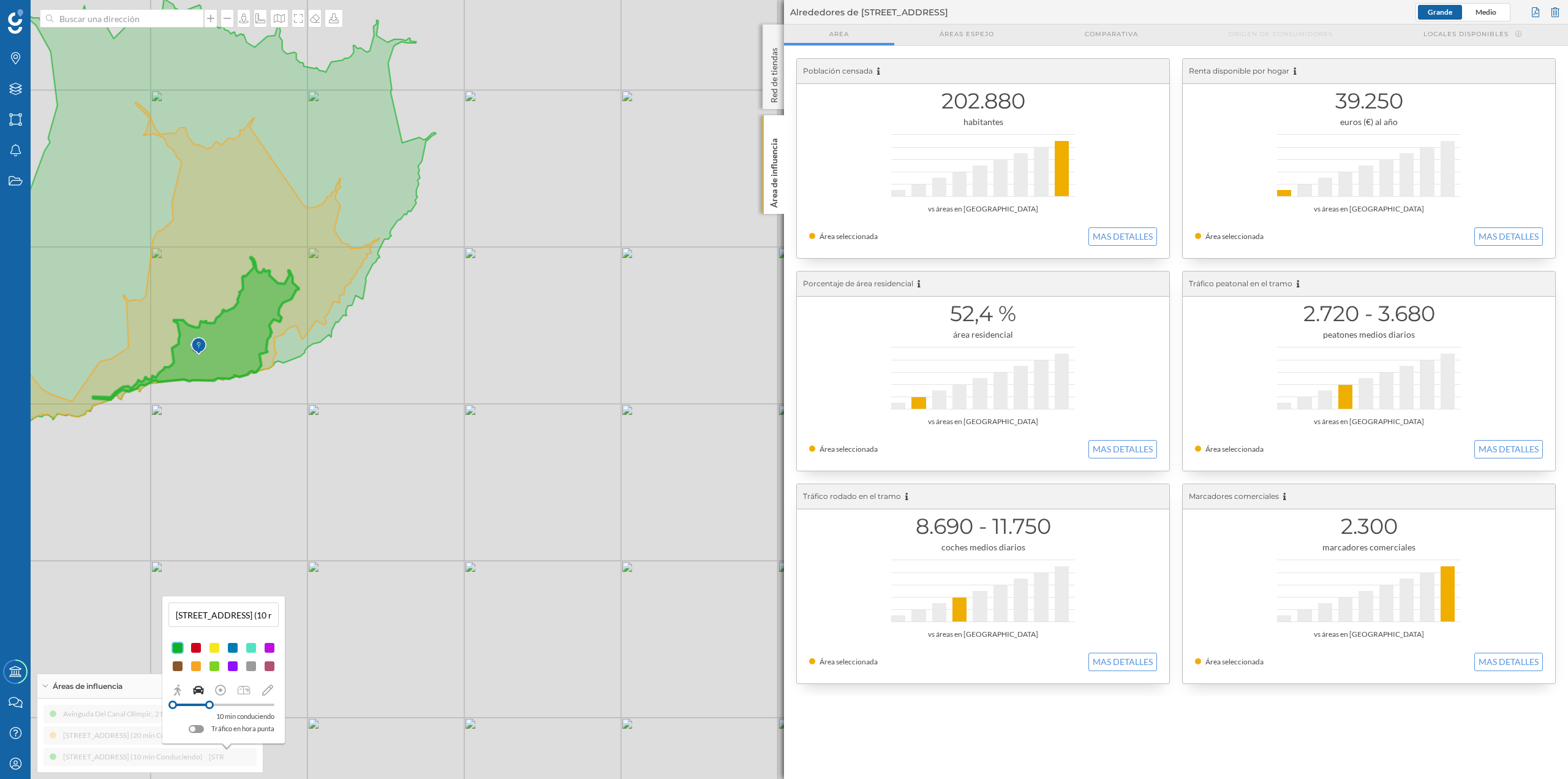
click at [195, 337] on div at bounding box center [196, 648] width 12 height 12
click at [307, 337] on div "© Mapbox © OpenStreetMap Improve this map" at bounding box center [784, 390] width 1568 height 779
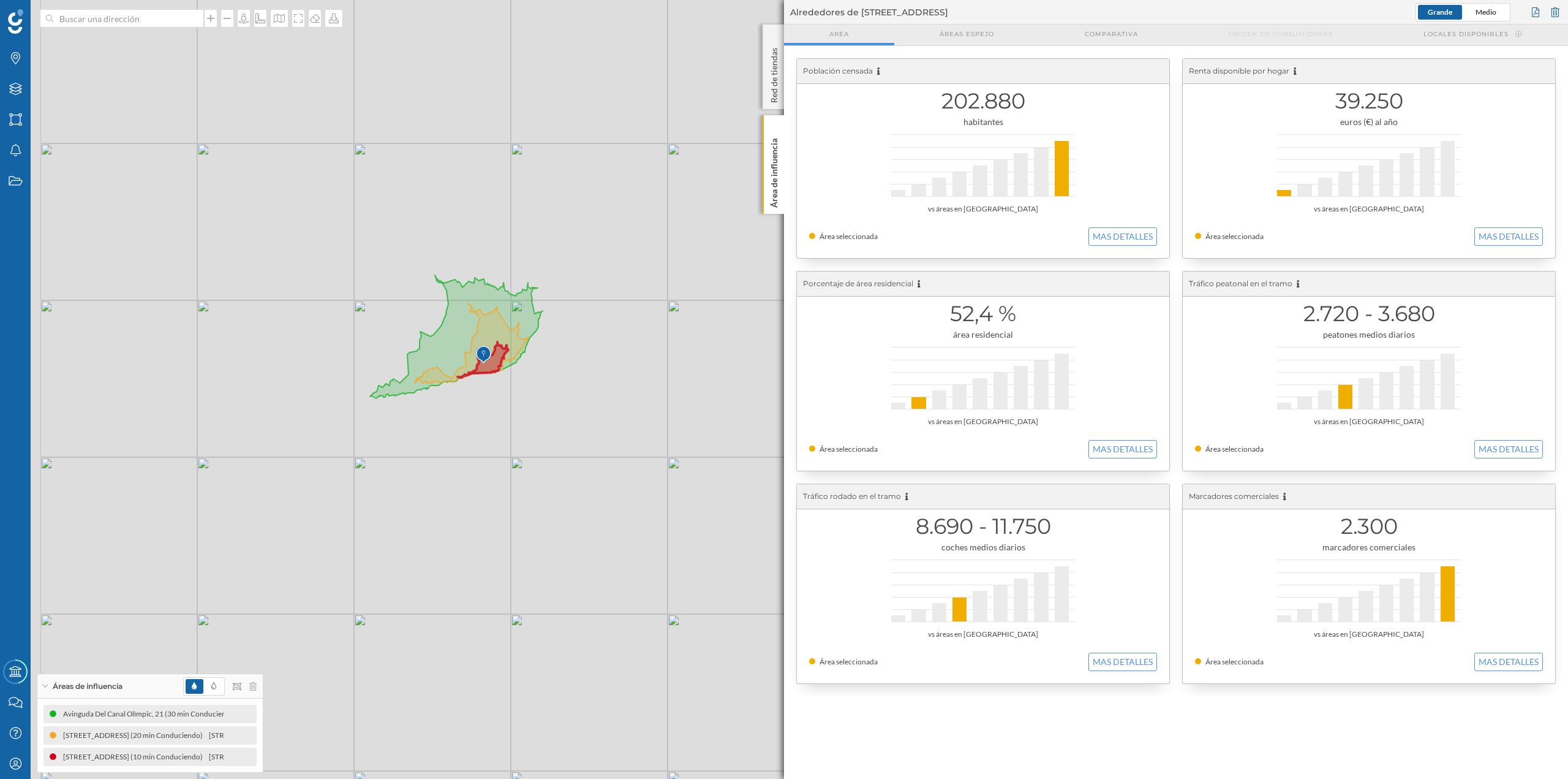
drag, startPoint x: 396, startPoint y: 372, endPoint x: 604, endPoint y: 401, distance: 210.0
click at [604, 337] on div "© Mapbox © OpenStreetMap Improve this map" at bounding box center [784, 390] width 1568 height 779
click at [774, 169] on p "Área de influencia" at bounding box center [774, 170] width 12 height 74
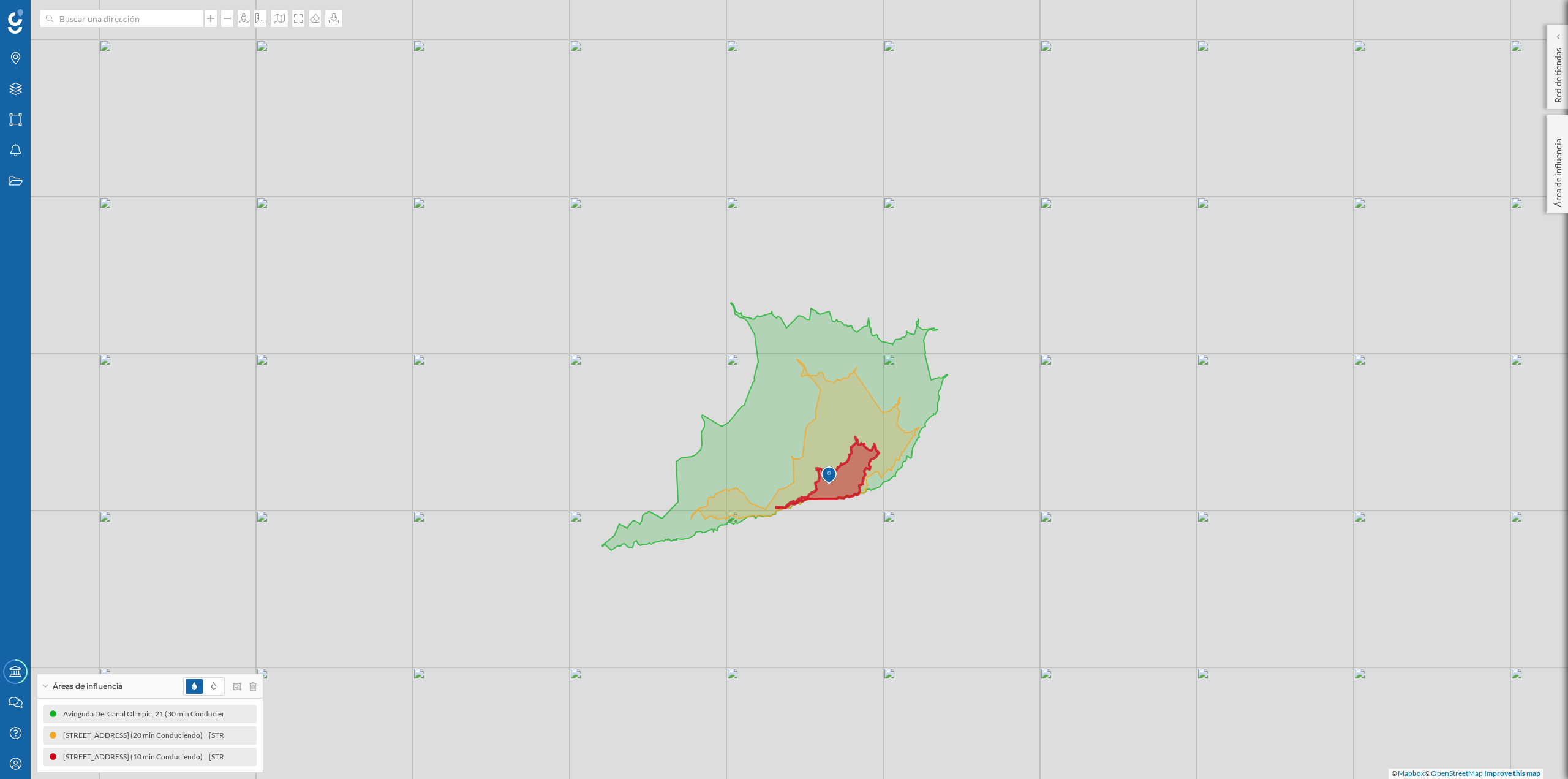
drag, startPoint x: 417, startPoint y: 292, endPoint x: 710, endPoint y: 349, distance: 298.5
click at [710, 337] on div "© Mapbox © OpenStreetMap Improve this map" at bounding box center [784, 390] width 1568 height 779
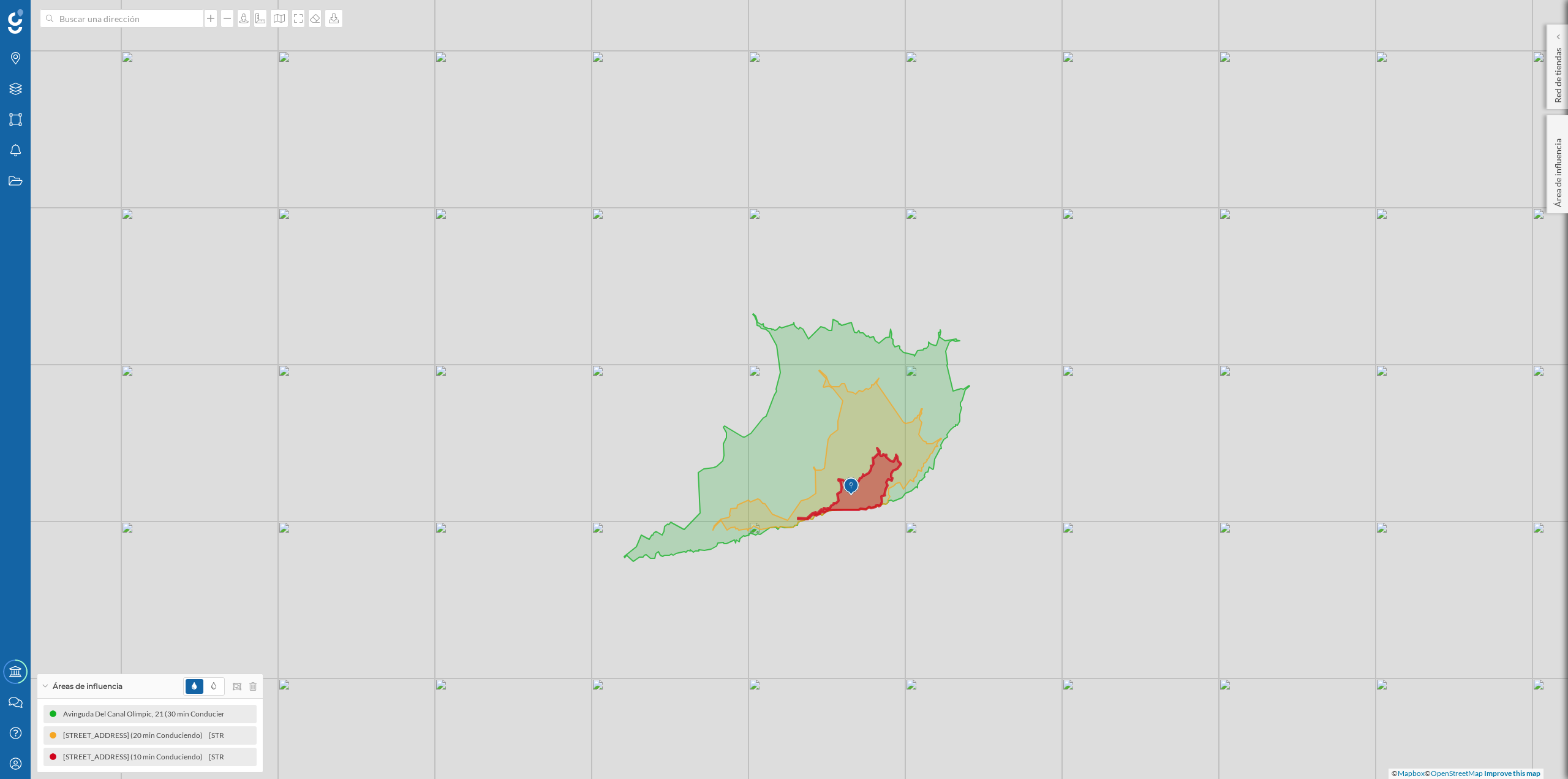
drag, startPoint x: 710, startPoint y: 349, endPoint x: 732, endPoint y: 360, distance: 24.6
click at [732, 337] on div "© Mapbox © OpenStreetMap Improve this map" at bounding box center [784, 390] width 1568 height 779
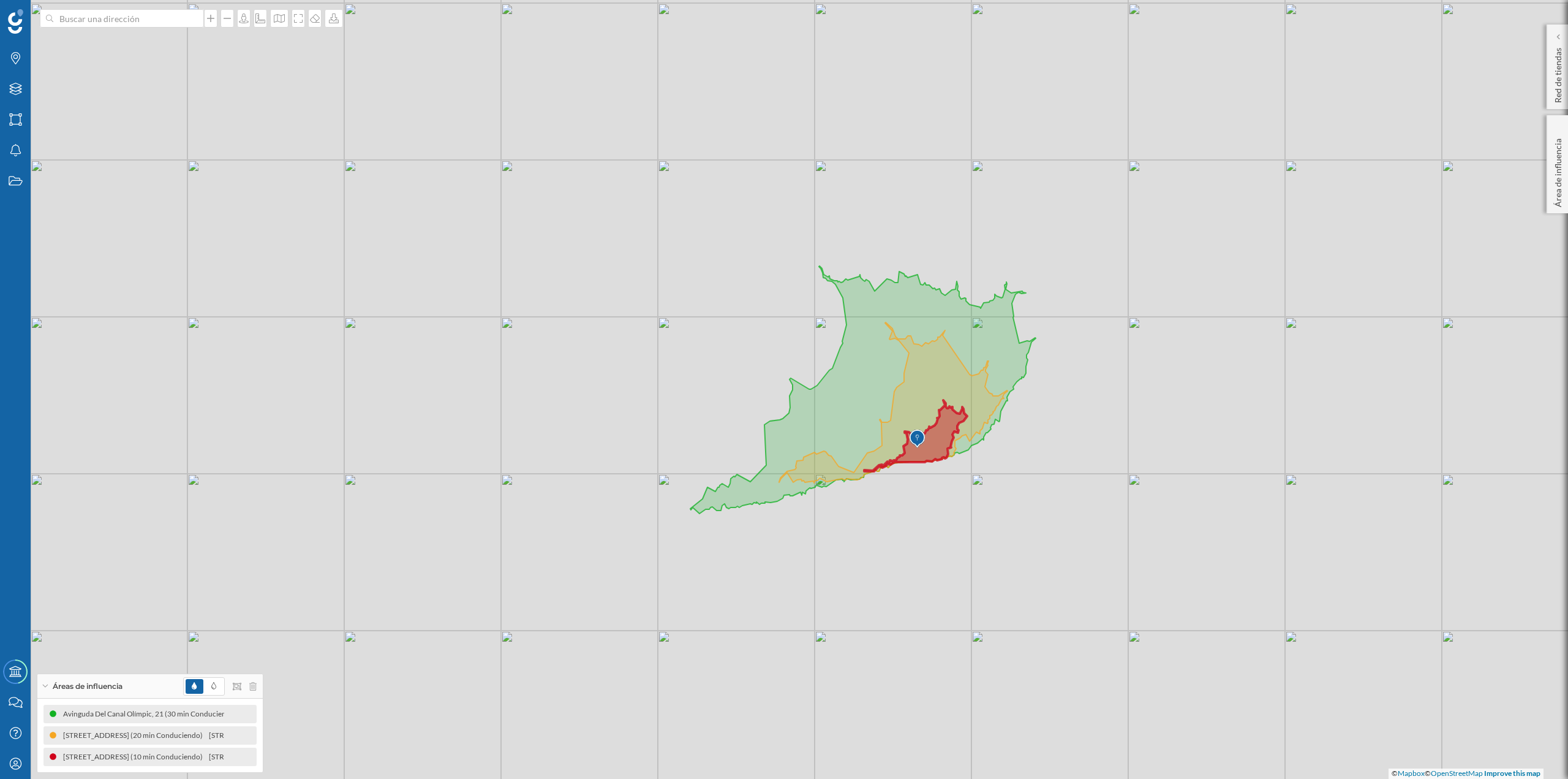
drag, startPoint x: 1068, startPoint y: 391, endPoint x: 1133, endPoint y: 343, distance: 80.8
click at [784, 337] on div "© Mapbox © OpenStreetMap Improve this map" at bounding box center [784, 390] width 1568 height 779
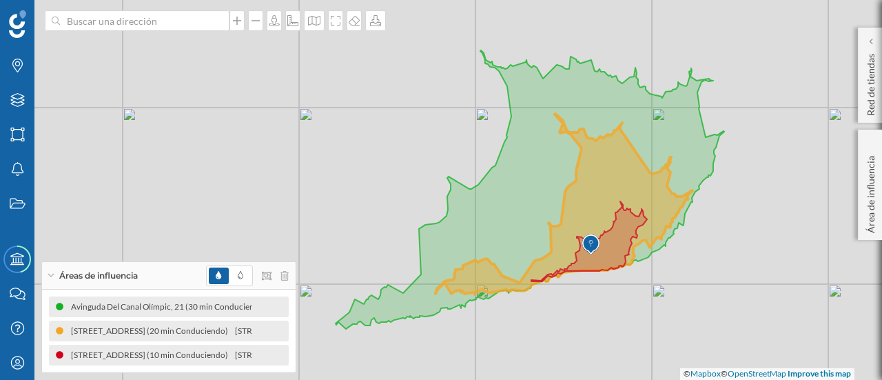
click at [611, 250] on icon at bounding box center [589, 241] width 116 height 80
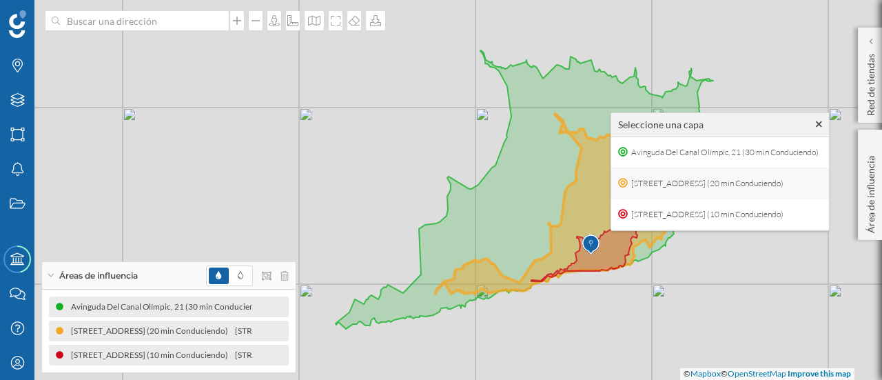
scroll to position [23, 0]
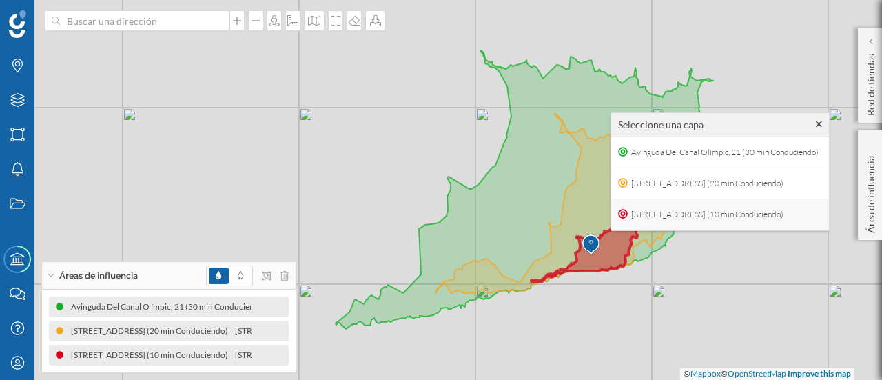
click at [686, 205] on span "[STREET_ADDRESS] (10 min Conduciendo)" at bounding box center [707, 214] width 159 height 21
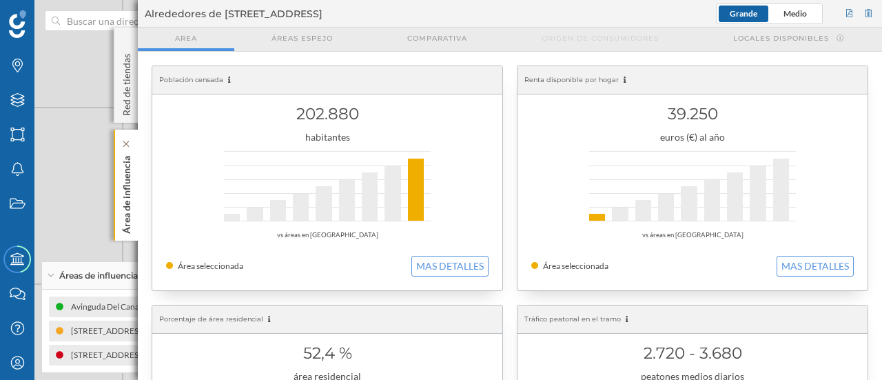
click at [132, 205] on p "Área de influencia" at bounding box center [127, 191] width 14 height 83
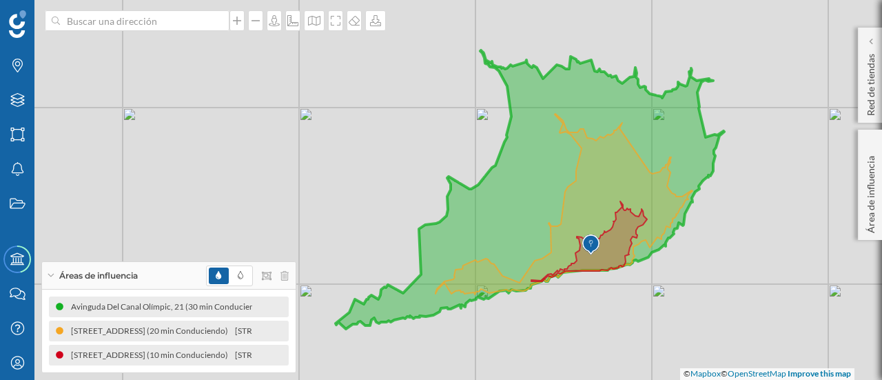
click at [596, 191] on icon at bounding box center [564, 204] width 257 height 181
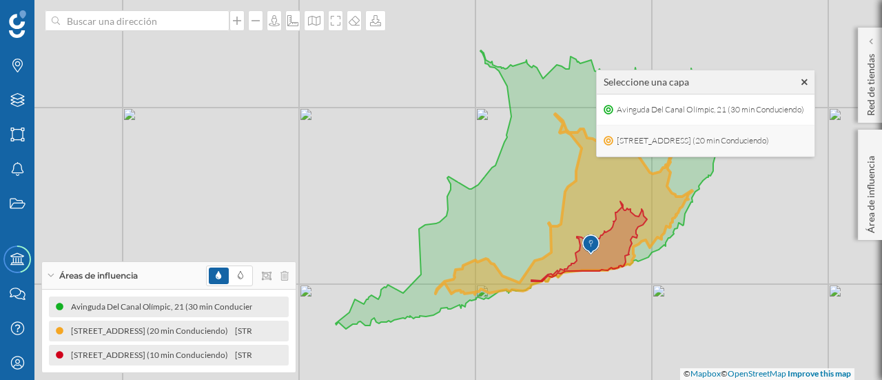
click at [637, 138] on span "[STREET_ADDRESS] (20 min Conduciendo)" at bounding box center [692, 140] width 159 height 21
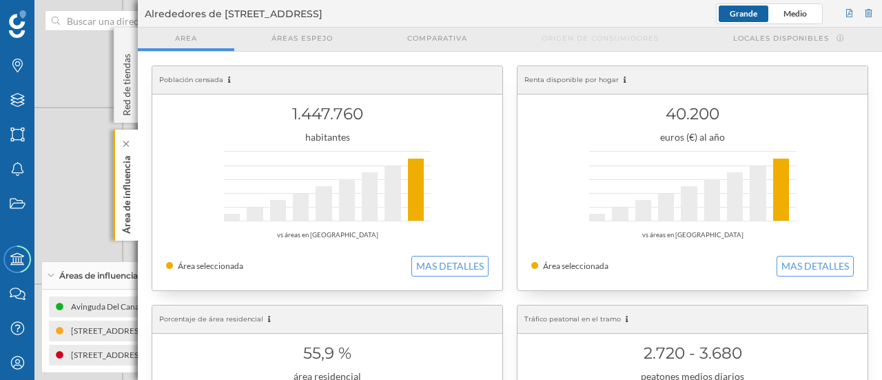
click at [127, 228] on p "Área de influencia" at bounding box center [127, 191] width 14 height 83
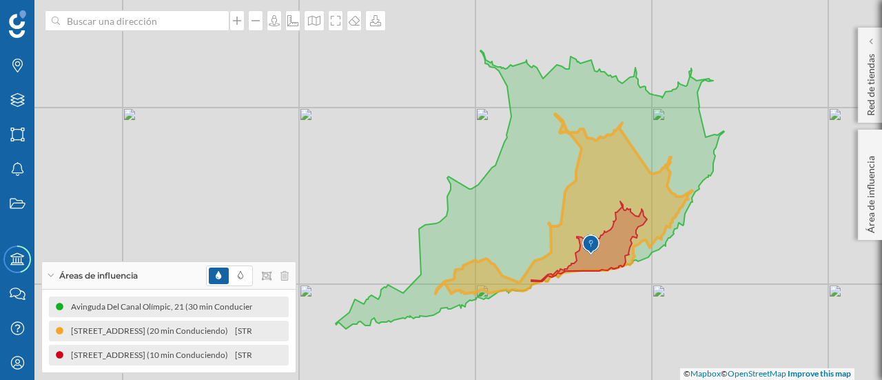
click at [529, 191] on icon at bounding box center [530, 189] width 389 height 278
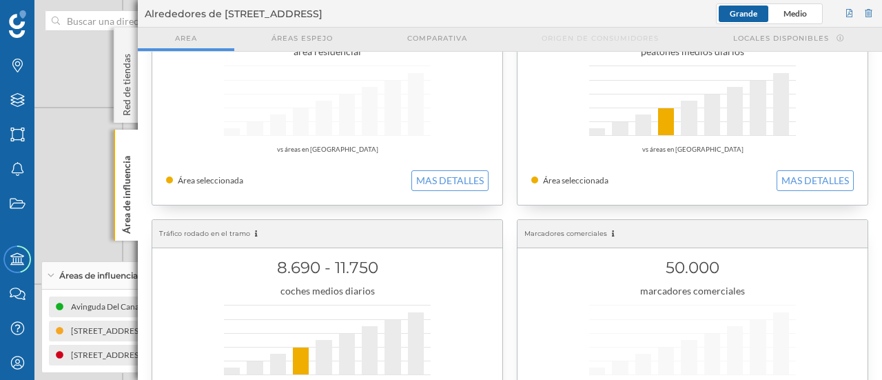
scroll to position [326, 0]
click at [440, 181] on button "MAS DETALLES" at bounding box center [449, 179] width 77 height 21
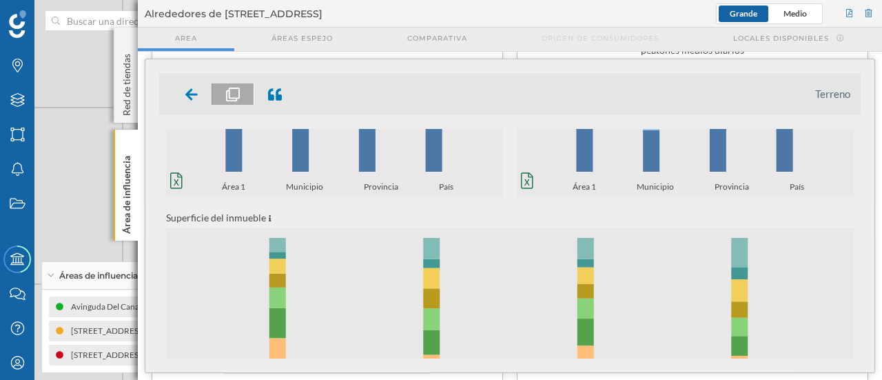
scroll to position [436, 0]
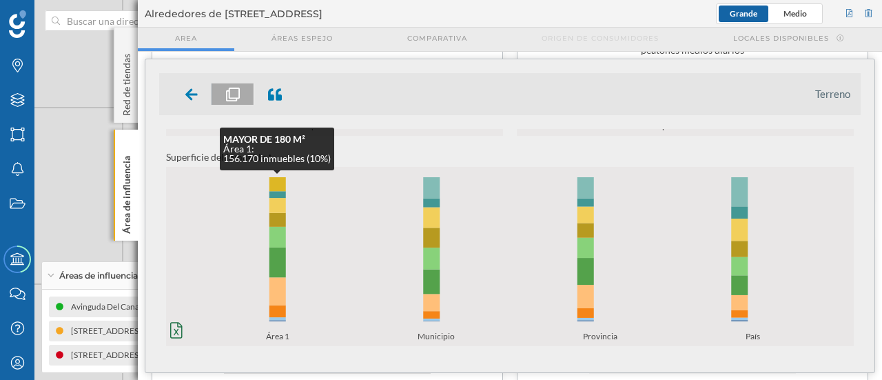
click at [277, 183] on rect at bounding box center [277, 184] width 17 height 14
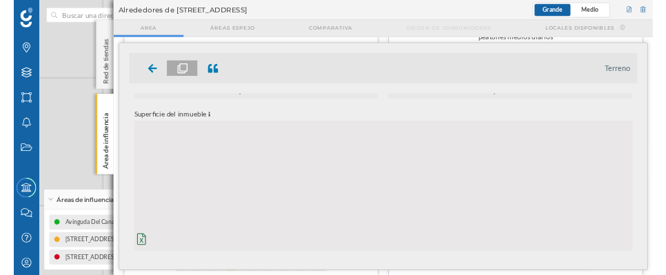
scroll to position [0, 0]
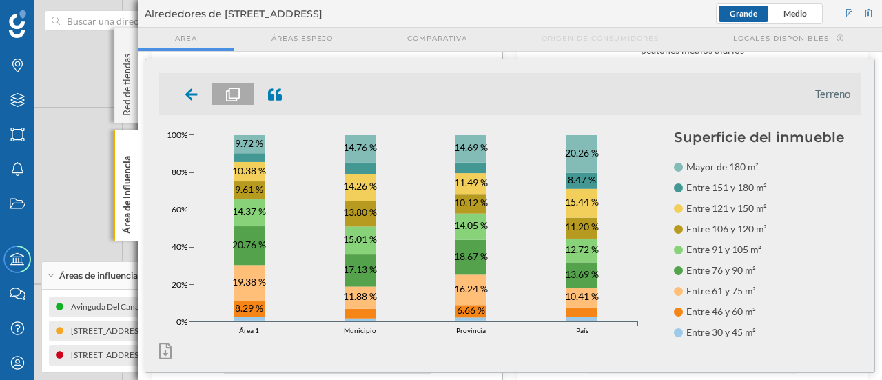
click at [187, 85] on icon at bounding box center [191, 93] width 12 height 17
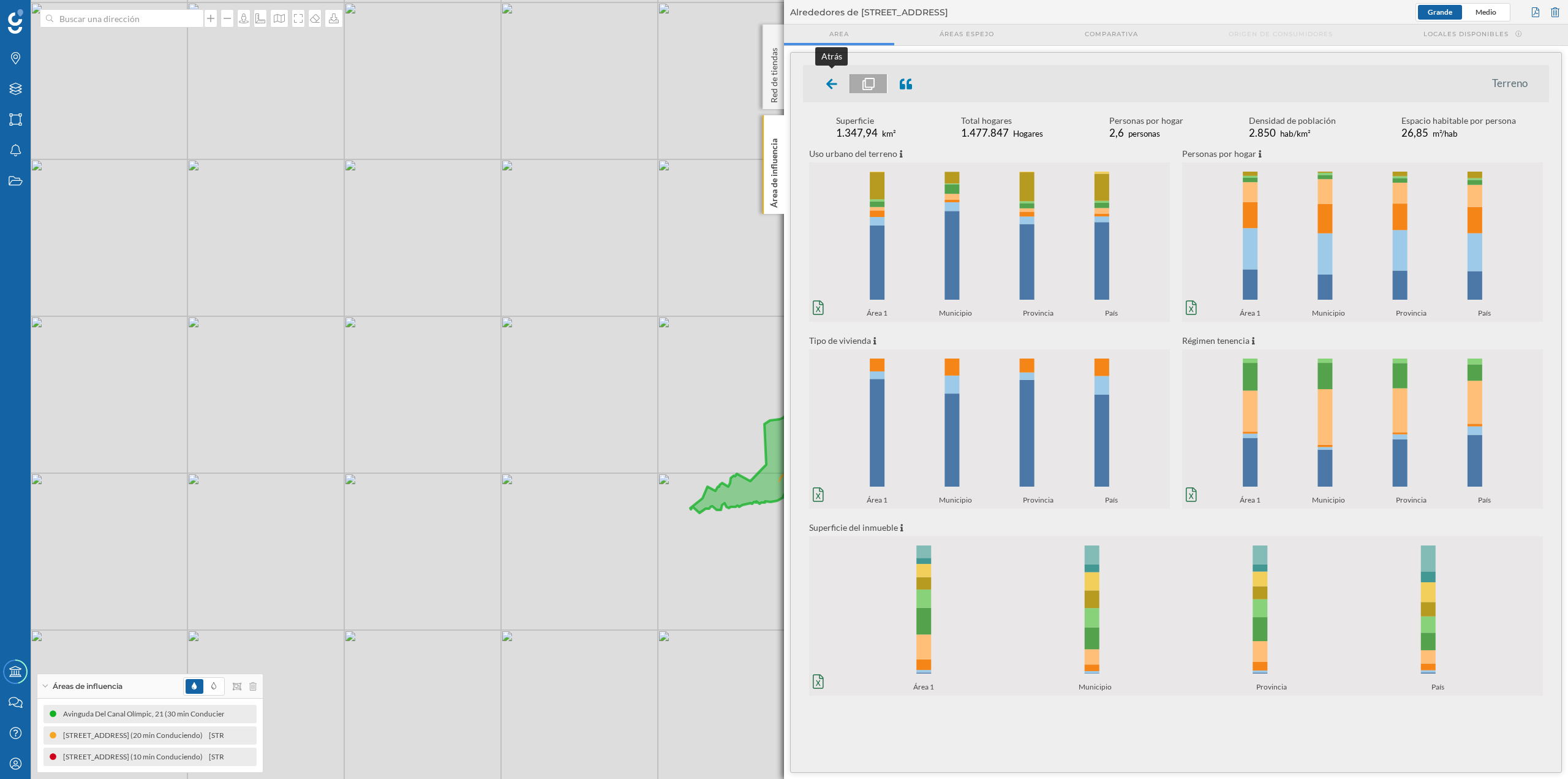
click at [784, 81] on icon at bounding box center [832, 84] width 11 height 11
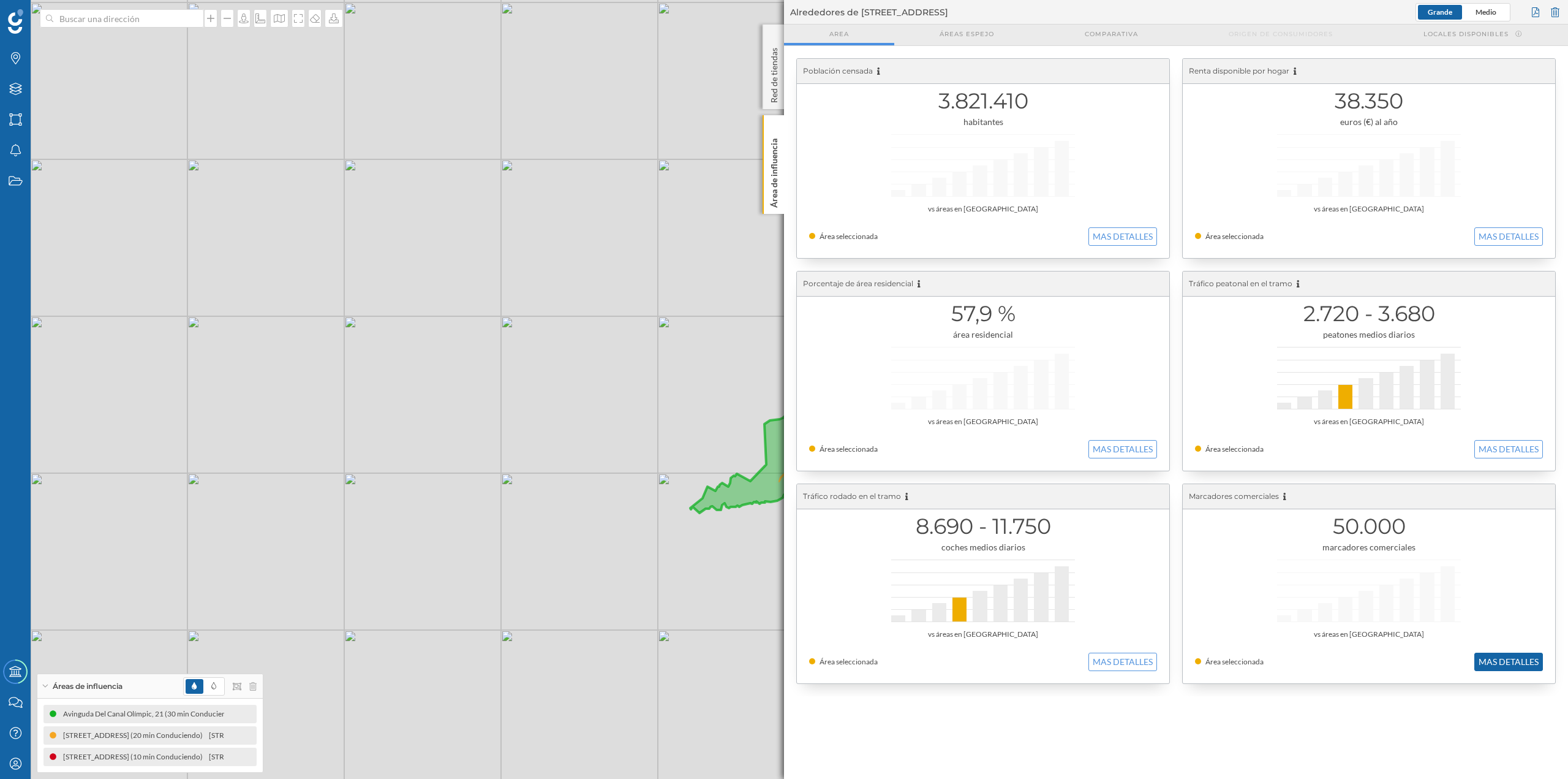
click at [784, 337] on button "MAS DETALLES" at bounding box center [1508, 662] width 68 height 19
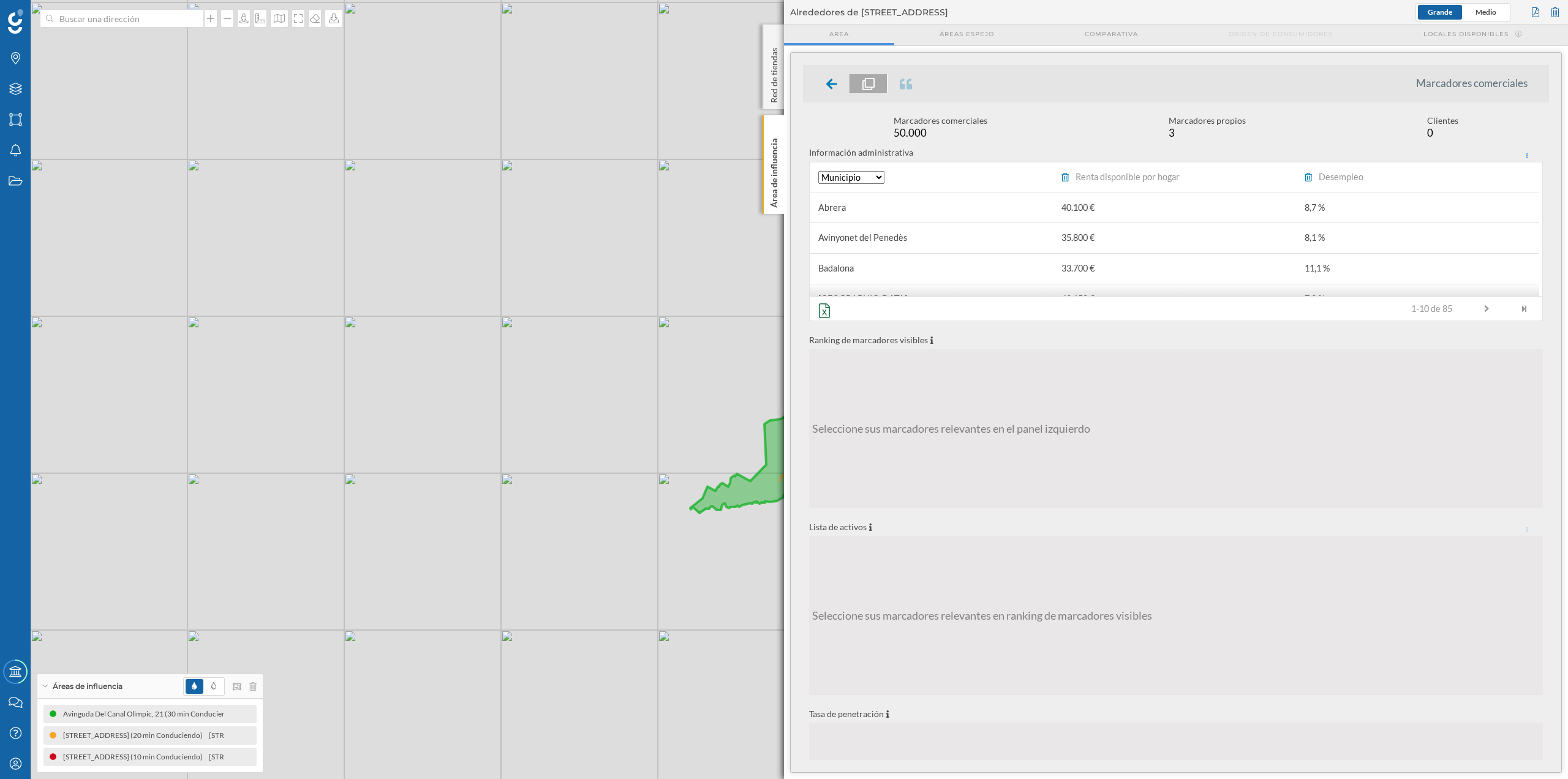
click at [746, 337] on icon at bounding box center [863, 389] width 346 height 247
click at [784, 91] on div at bounding box center [832, 83] width 36 height 19
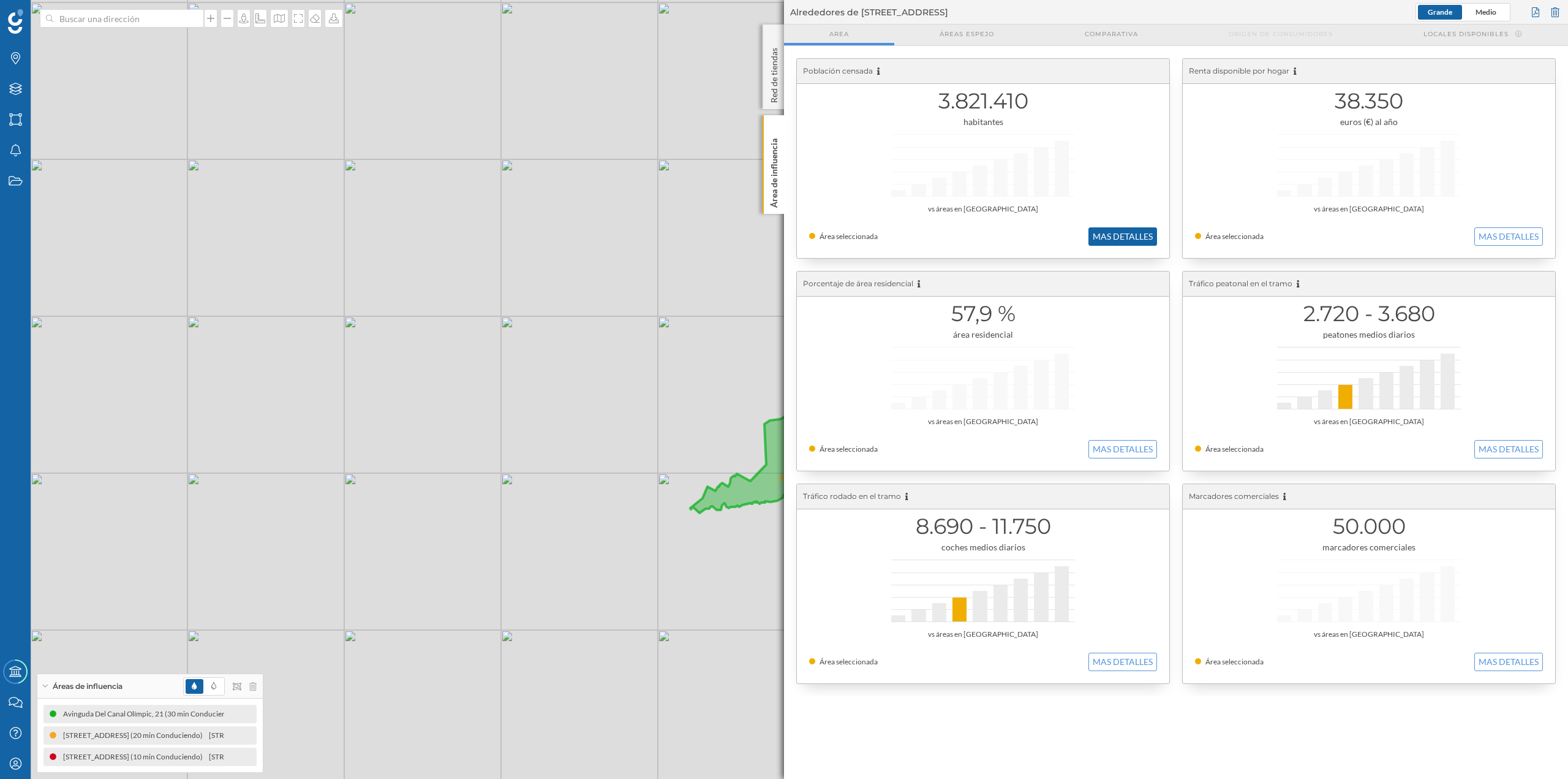
click at [784, 239] on button "MAS DETALLES" at bounding box center [1123, 237] width 68 height 19
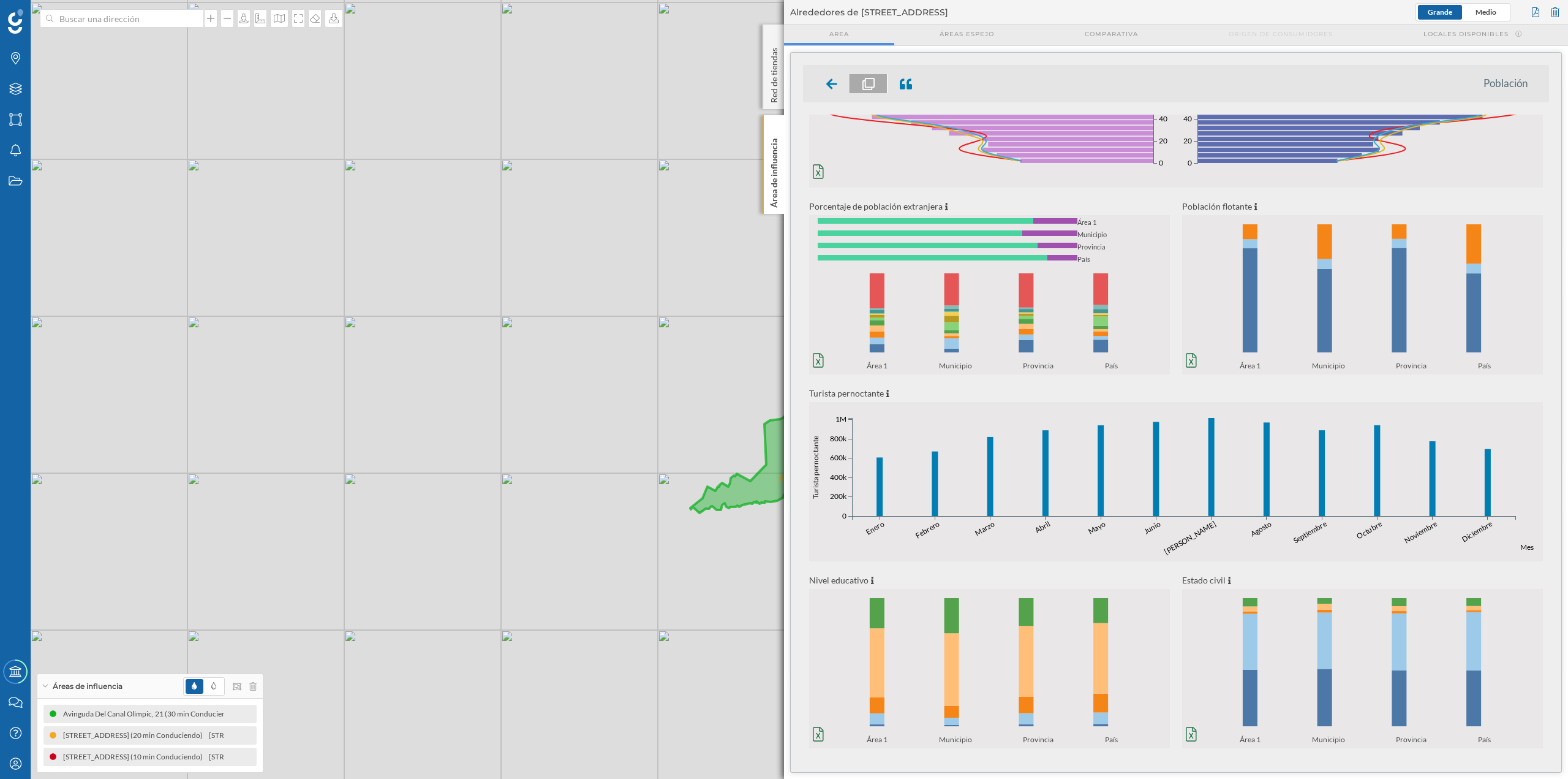
scroll to position [135, 0]
click at [784, 81] on div at bounding box center [832, 83] width 36 height 19
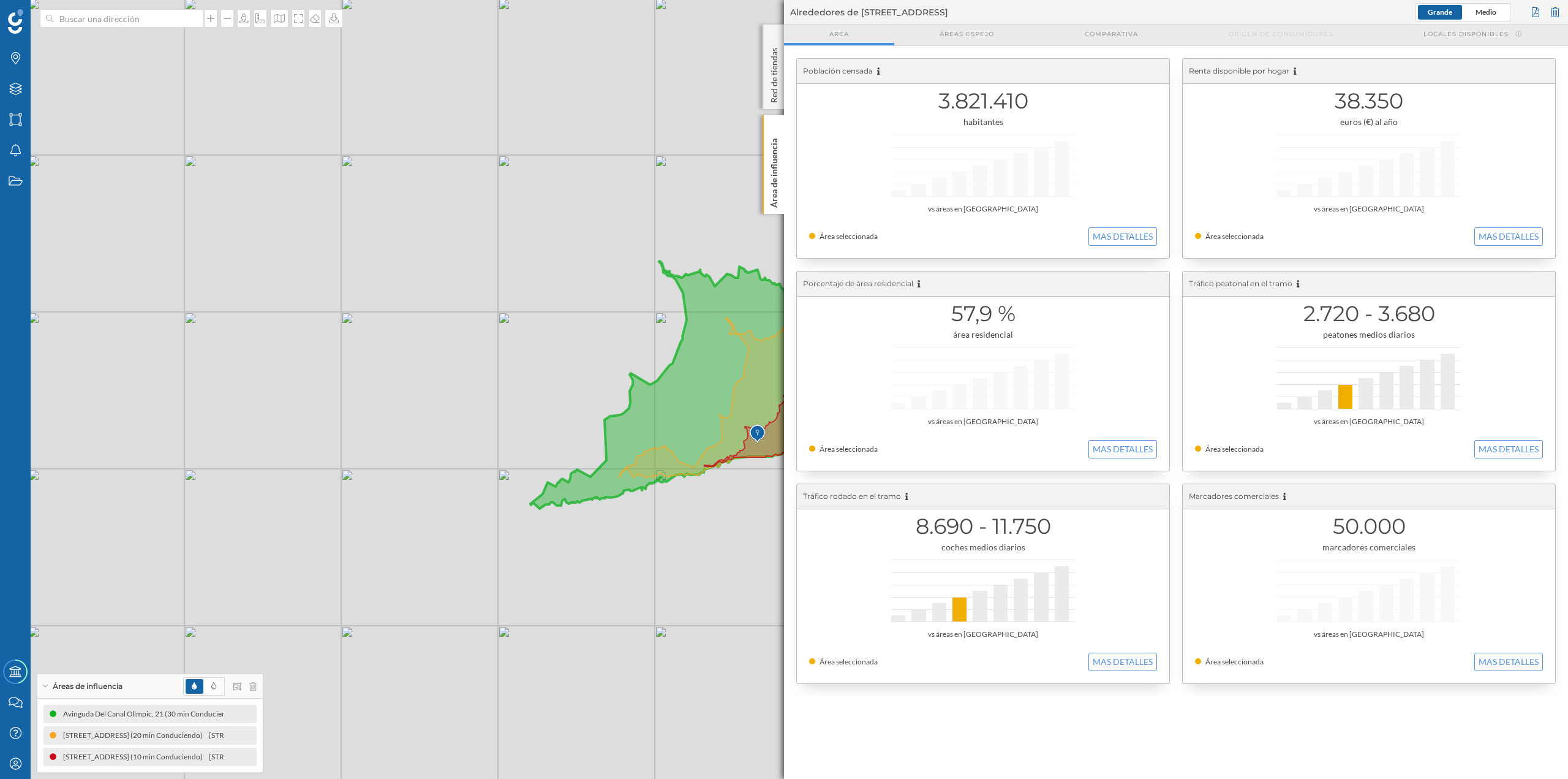
drag, startPoint x: 534, startPoint y: 409, endPoint x: 462, endPoint y: 398, distance: 72.8
click at [462, 337] on div "© Mapbox © OpenStreetMap Improve this map" at bounding box center [784, 390] width 1568 height 779
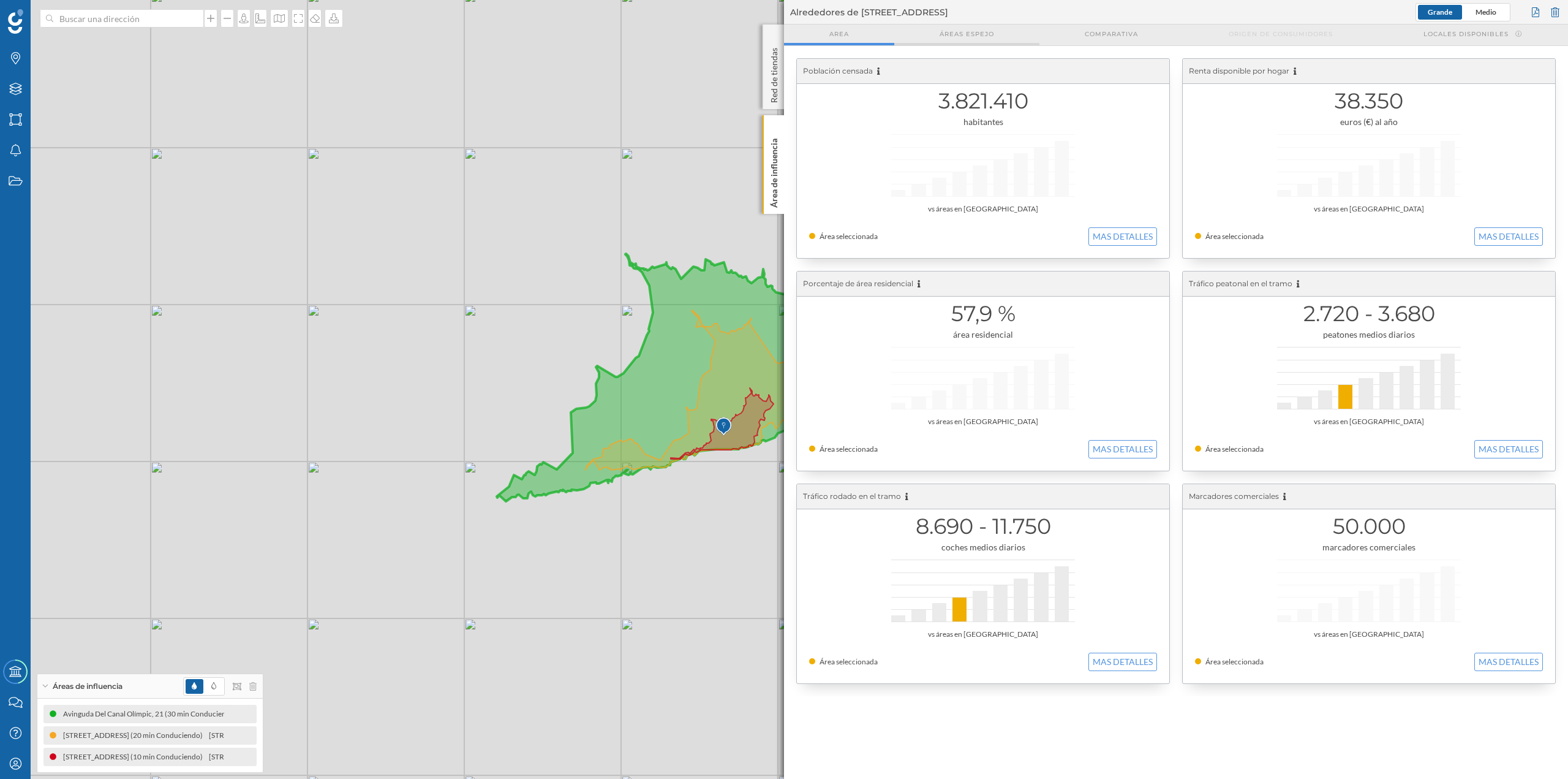
click at [784, 39] on div "Áreas espejo" at bounding box center [966, 35] width 145 height 20
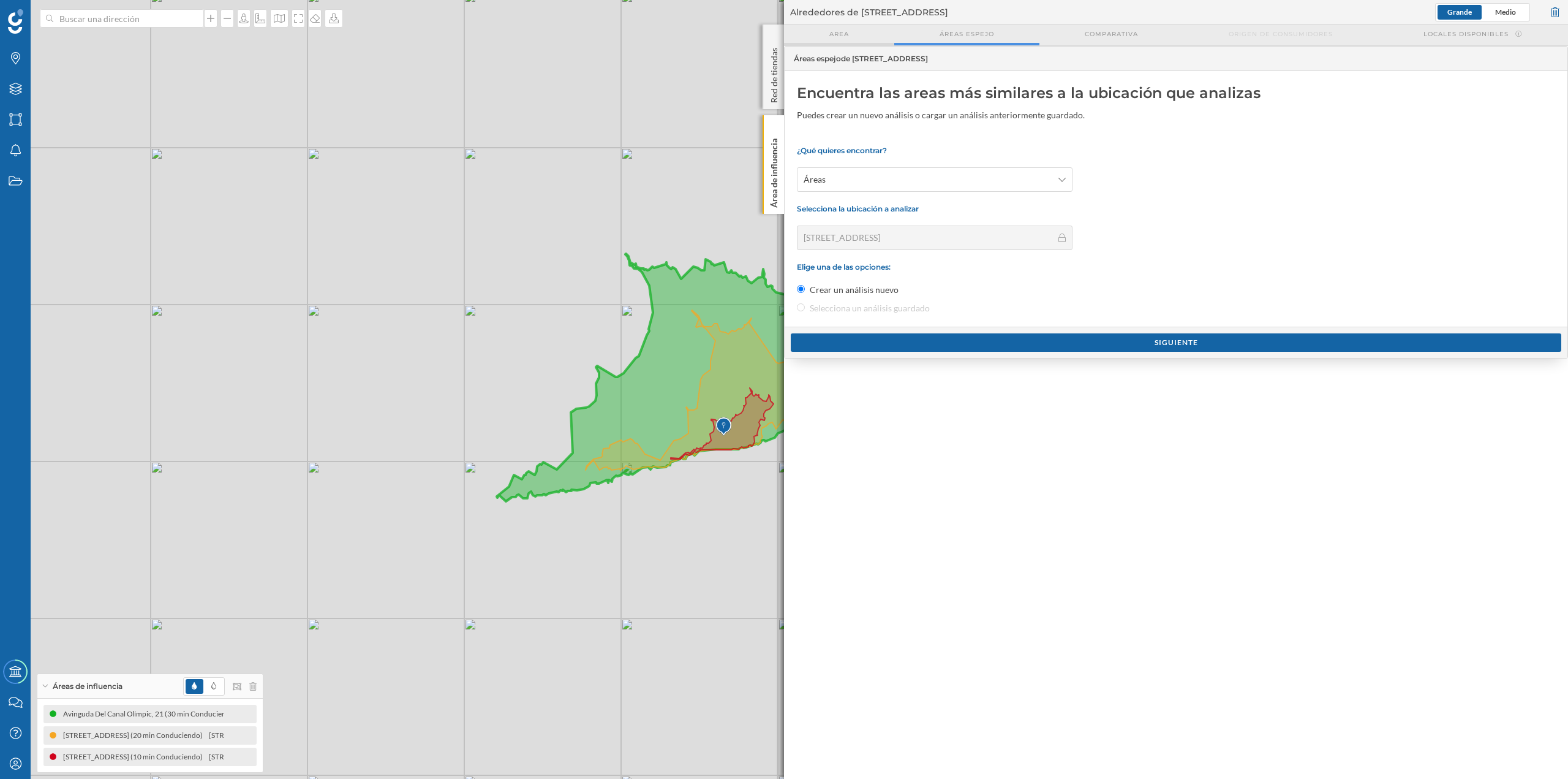
click at [784, 41] on div "Area" at bounding box center [839, 35] width 110 height 20
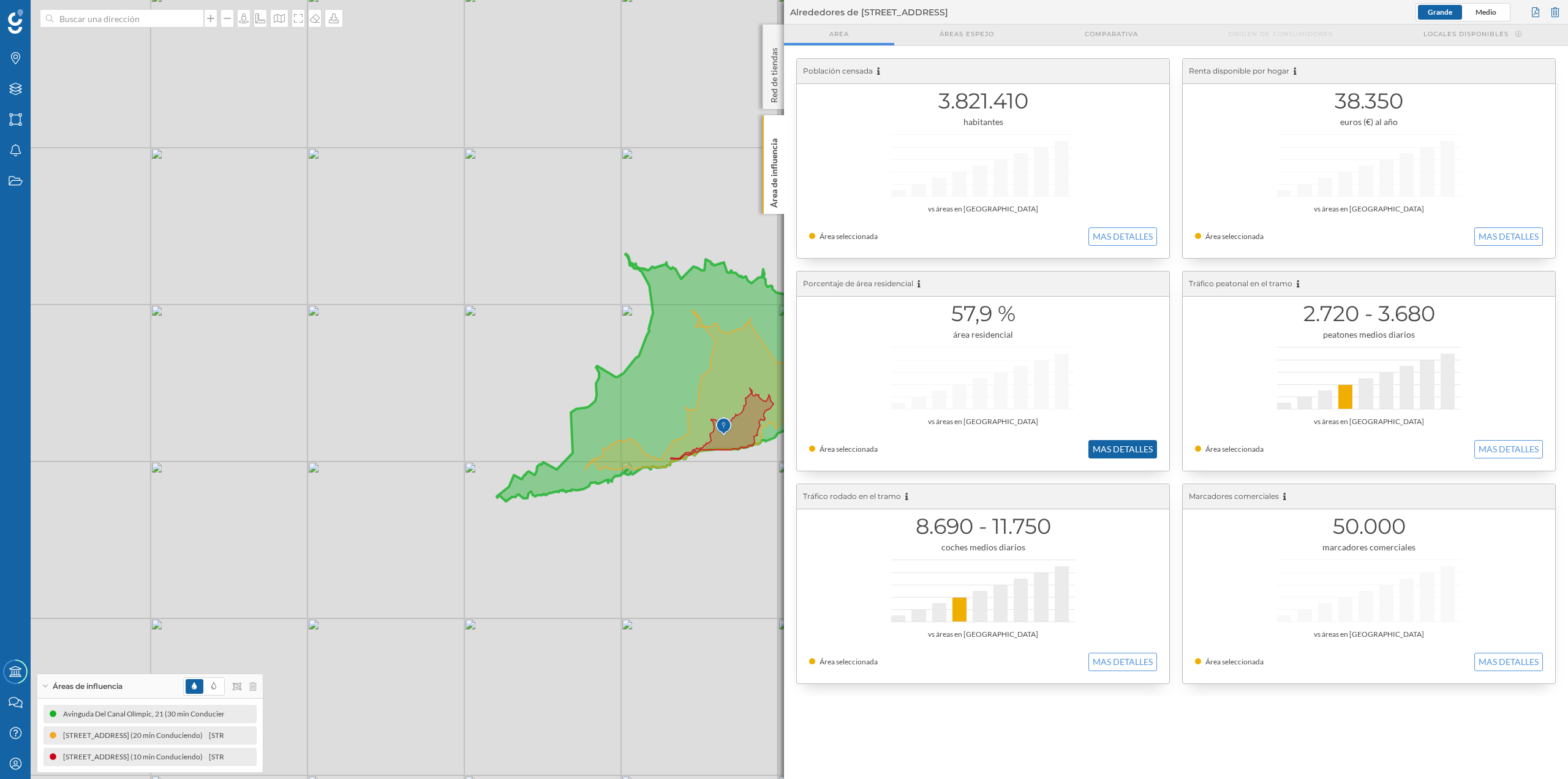
click at [784, 337] on button "MAS DETALLES" at bounding box center [1123, 449] width 68 height 19
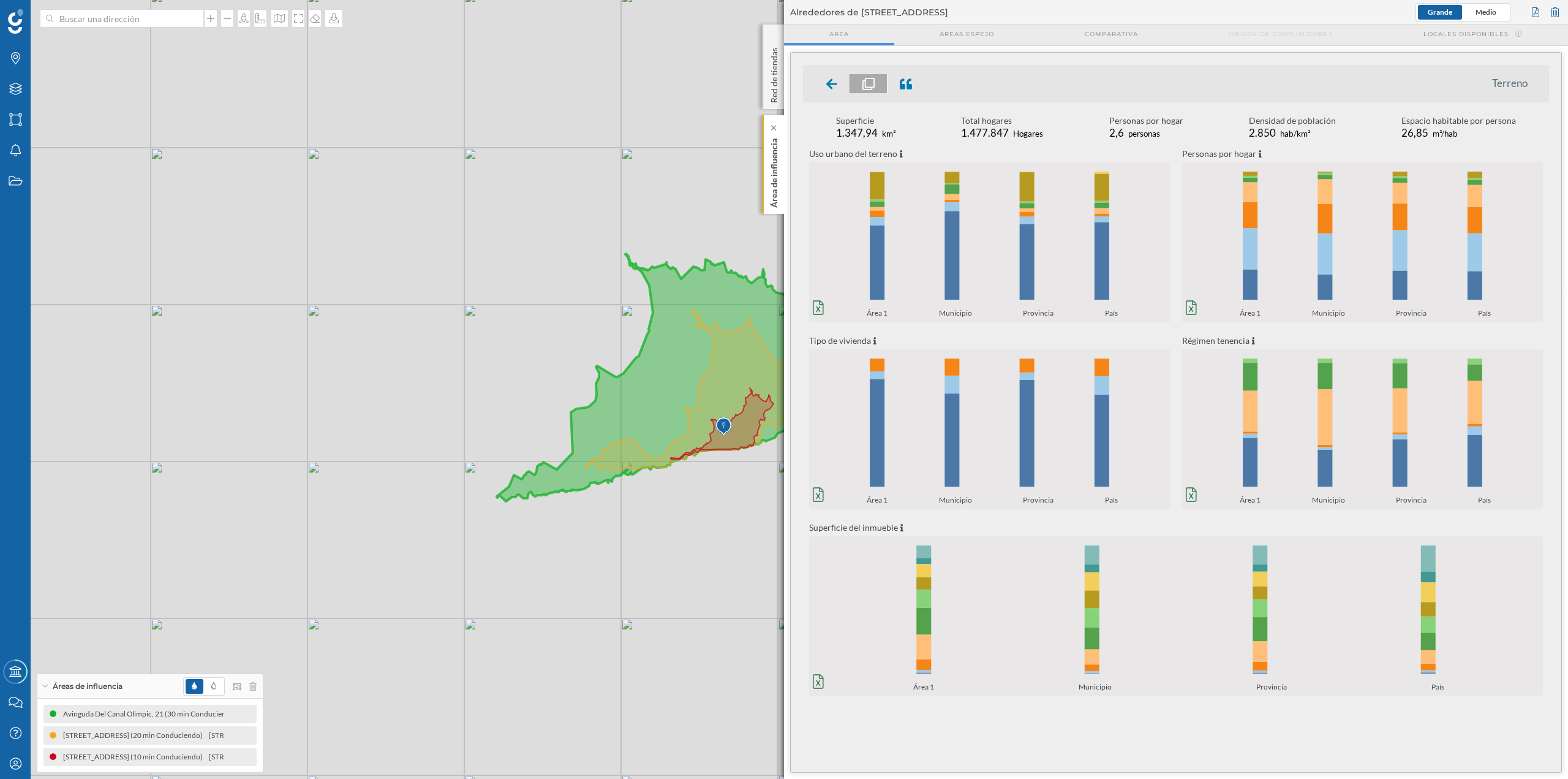
click at [777, 194] on p "Área de influencia" at bounding box center [774, 170] width 12 height 74
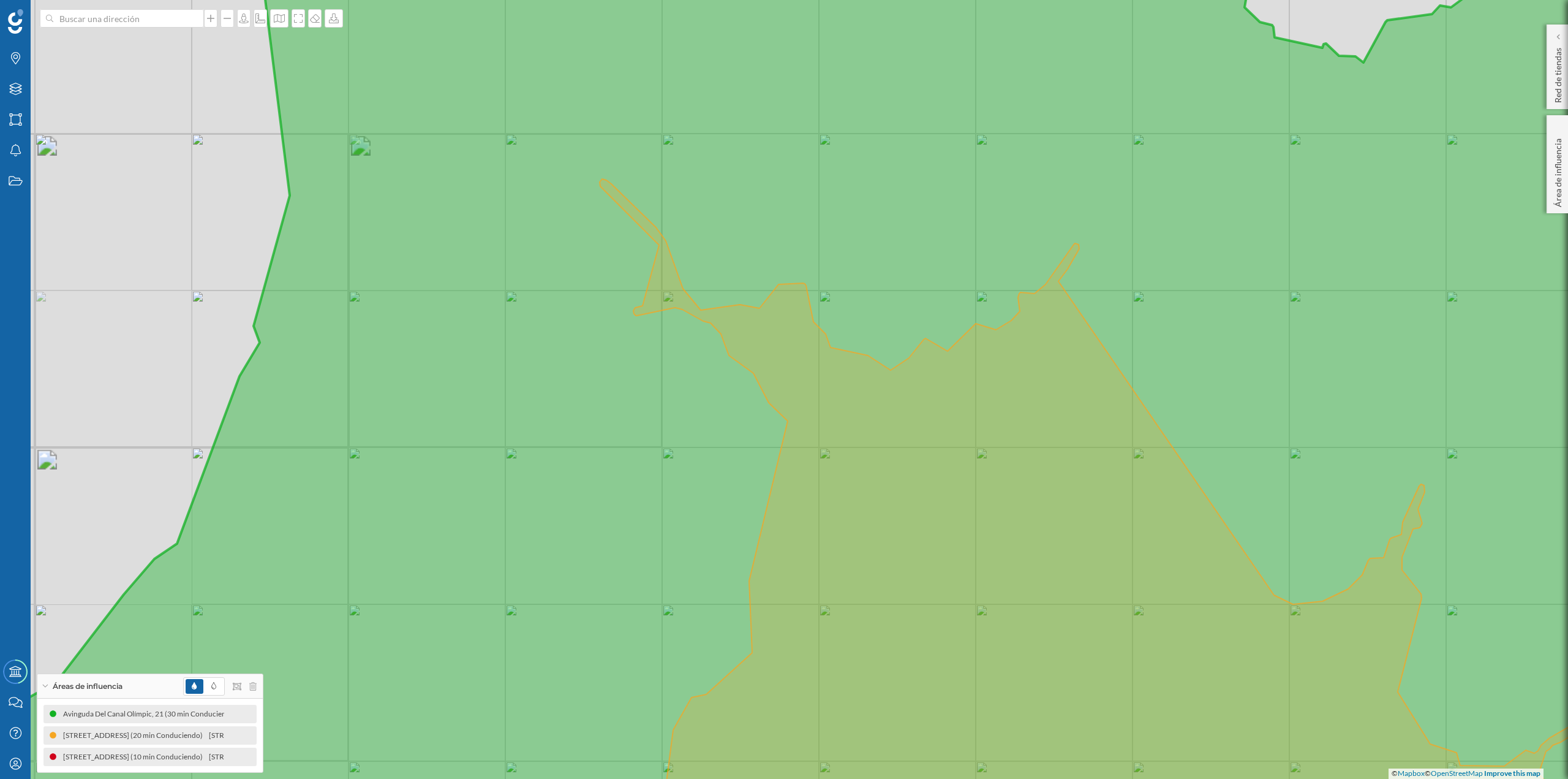
drag, startPoint x: 804, startPoint y: 518, endPoint x: 699, endPoint y: 325, distance: 219.7
click at [699, 325] on icon at bounding box center [1090, 518] width 980 height 679
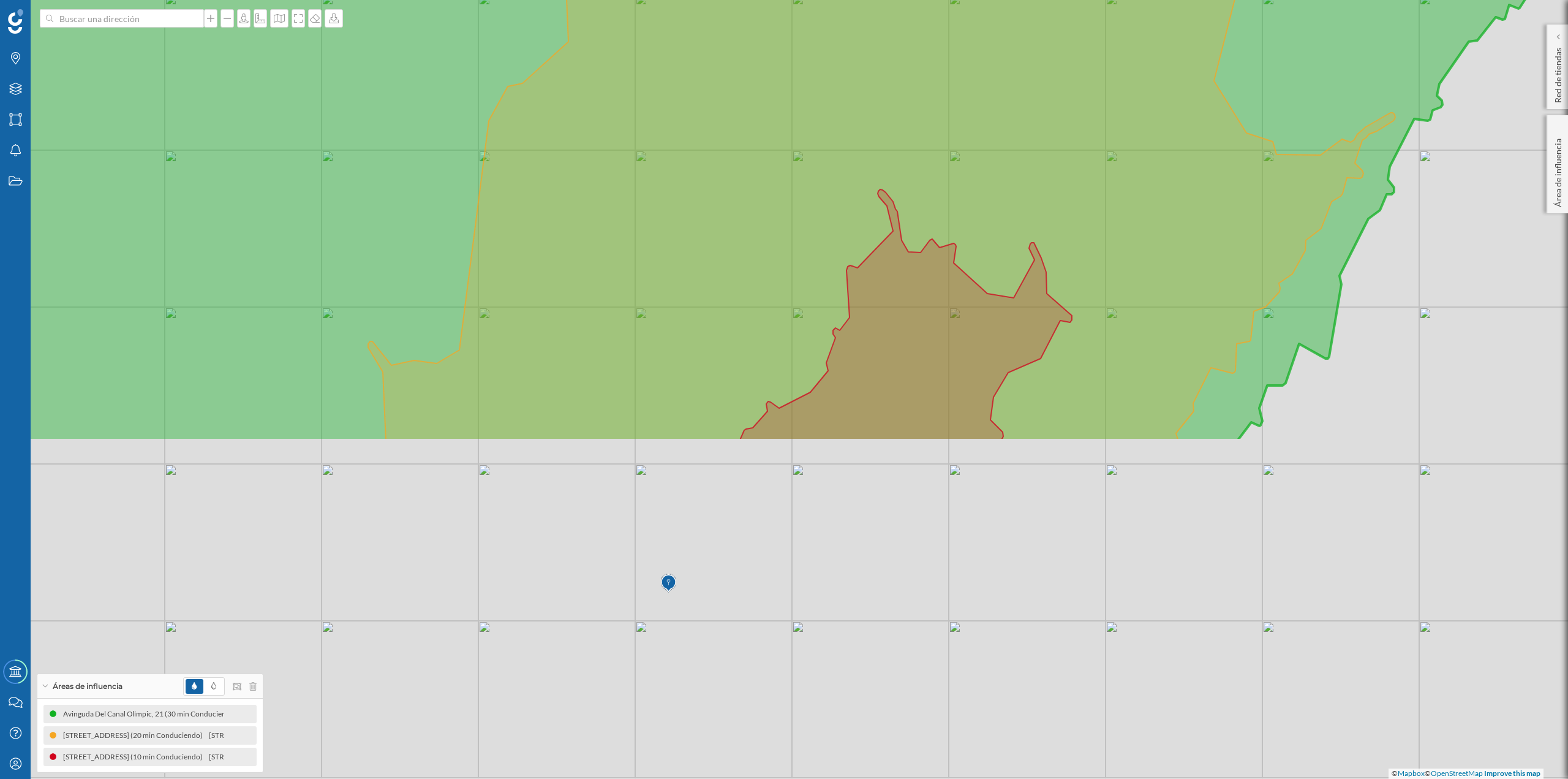
drag, startPoint x: 922, startPoint y: 542, endPoint x: 844, endPoint y: 109, distance: 440.0
click at [784, 109] on icon at bounding box center [882, 4] width 1028 height 873
